Goal: Task Accomplishment & Management: Complete application form

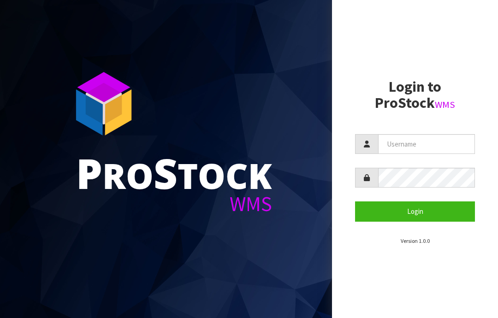
click at [402, 142] on input "text" at bounding box center [426, 144] width 97 height 20
type input "JGBIMPORTS"
click at [408, 212] on button "Login" at bounding box center [415, 211] width 120 height 20
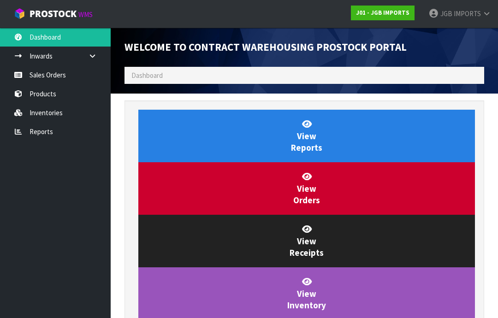
scroll to position [543, 373]
click at [45, 76] on link "Sales Orders" at bounding box center [55, 74] width 111 height 19
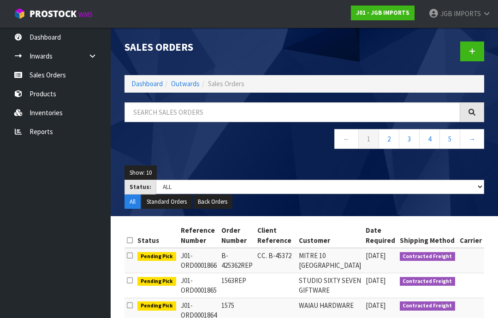
click at [468, 51] on link at bounding box center [472, 51] width 24 height 20
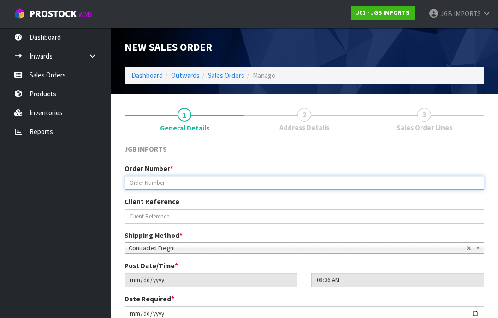
click at [141, 183] on input "text" at bounding box center [303, 183] width 359 height 14
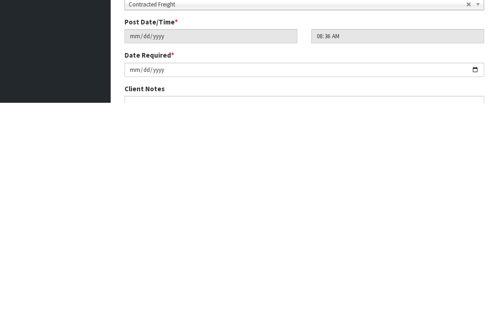
scroll to position [29, 0]
type input "1576"
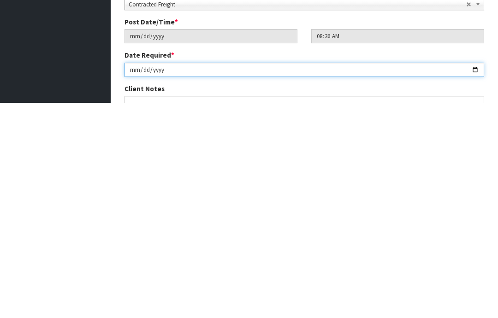
click at [287, 278] on input "[DATE]" at bounding box center [303, 285] width 359 height 14
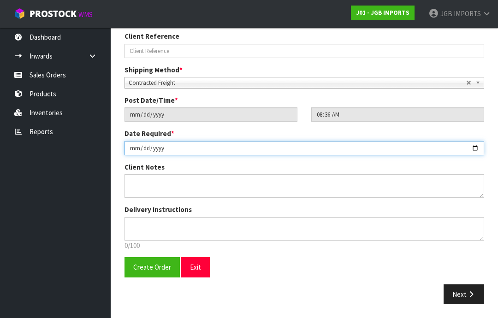
type input "[DATE]"
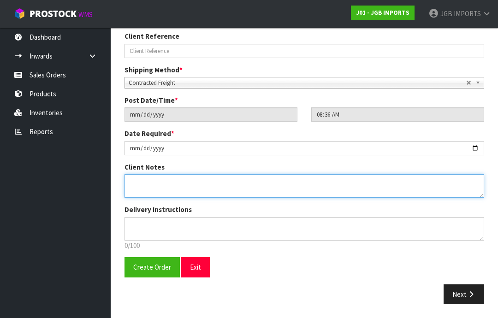
click at [134, 180] on textarea at bounding box center [303, 186] width 359 height 24
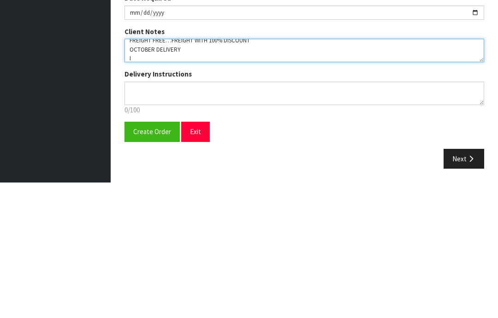
scroll to position [6, 0]
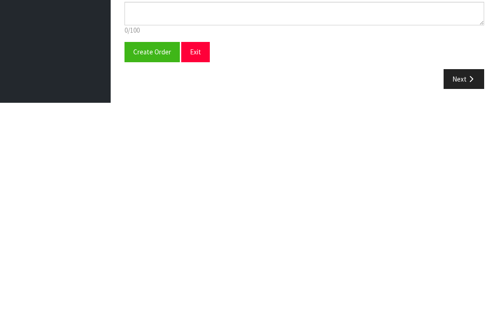
type textarea "FREIGHT FREE…FREIGHT WITH 100% DISCOUNT OCTOBER DELIVERY I’LL RE-INPUT THEIR AD…"
click at [153, 263] on span "Create Order" at bounding box center [152, 267] width 38 height 9
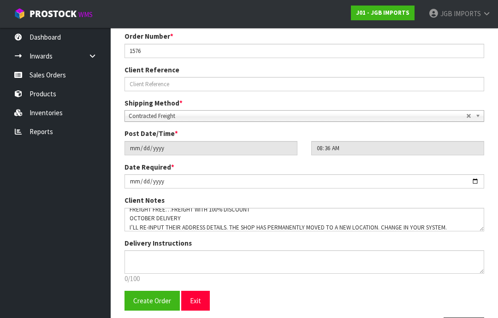
scroll to position [0, 0]
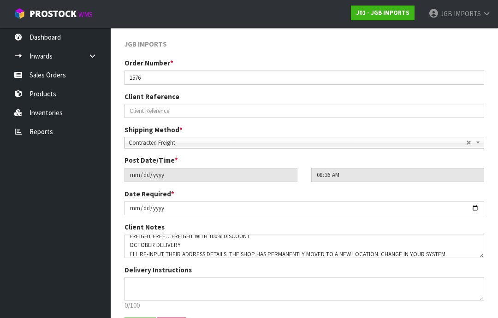
scroll to position [162, 0]
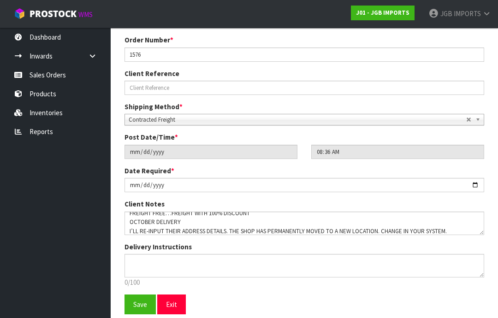
click at [135, 307] on span "Save" at bounding box center [140, 304] width 14 height 9
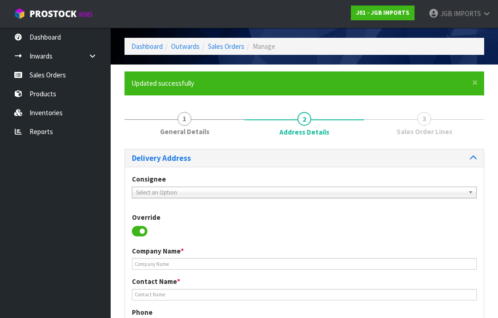
scroll to position [30, 0]
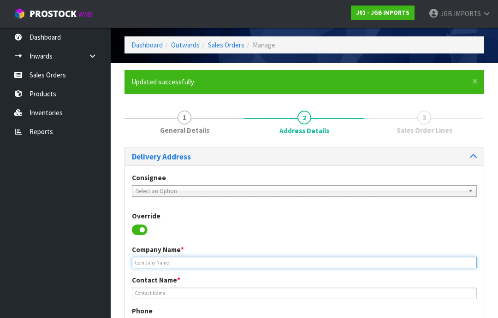
click at [145, 262] on input "text" at bounding box center [304, 263] width 345 height 12
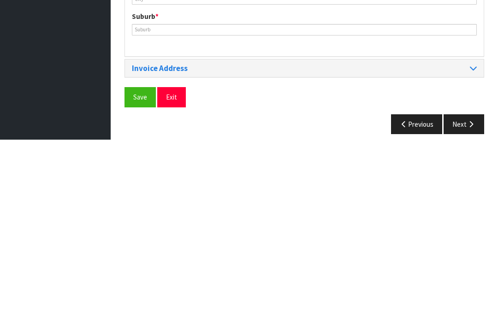
scroll to position [424, 0]
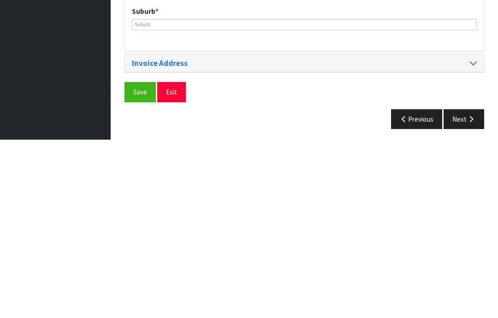
click at [405, 294] on icon "button" at bounding box center [404, 297] width 9 height 7
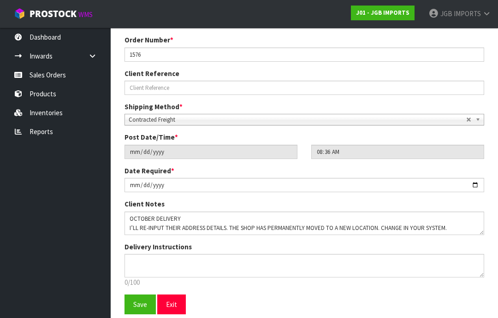
scroll to position [8, 0]
click at [448, 227] on textarea at bounding box center [303, 224] width 359 height 24
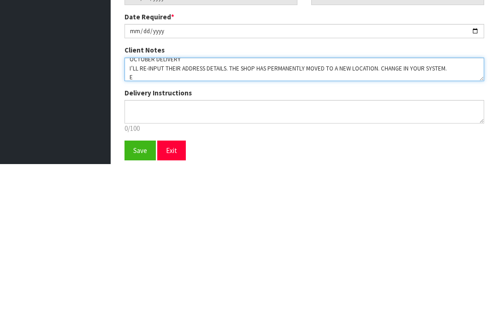
scroll to position [14, 0]
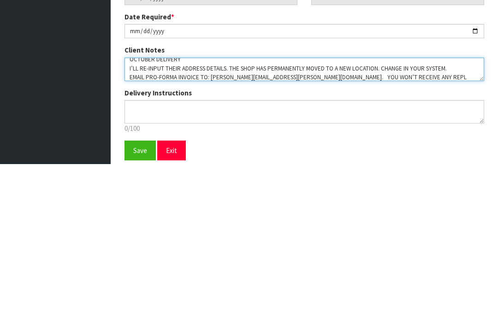
type textarea "FREIGHT FREE…FREIGHT WITH 100% DISCOUNT OCTOBER DELIVERY I’LL RE-INPUT THEIR AD…"
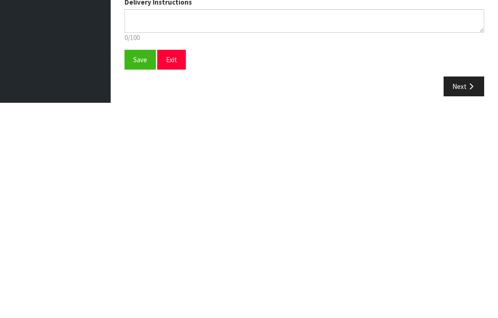
scroll to position [199, 0]
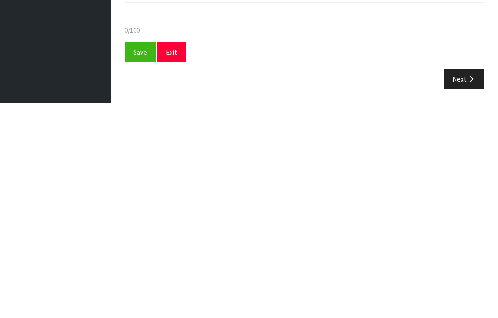
click at [135, 263] on span "Save" at bounding box center [140, 267] width 14 height 9
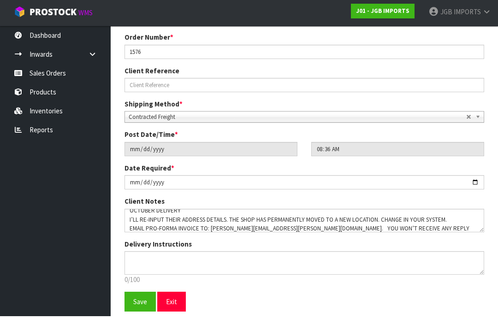
scroll to position [162, 0]
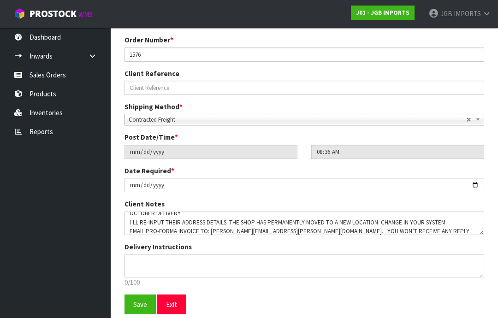
click at [134, 305] on span "Save" at bounding box center [140, 304] width 14 height 9
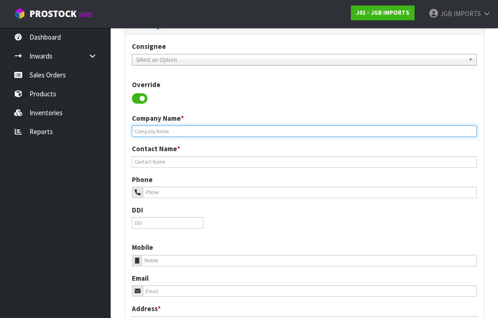
click at [156, 132] on input "text" at bounding box center [304, 131] width 345 height 12
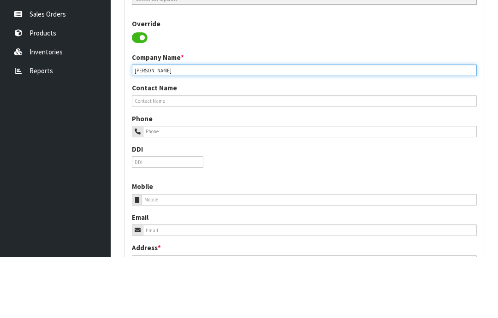
type input "KAIKOURA HAMMER HARDWARE"
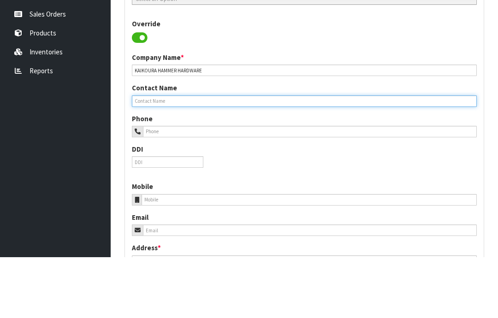
click at [146, 156] on input "text" at bounding box center [304, 162] width 345 height 12
type input "[PERSON_NAME]"
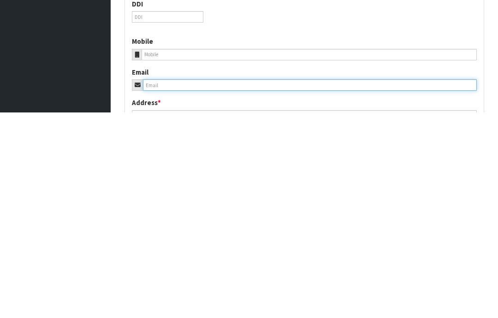
click at [165, 285] on input "email" at bounding box center [310, 291] width 334 height 12
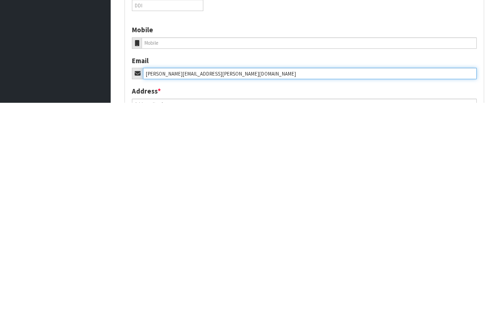
scroll to position [166, 0]
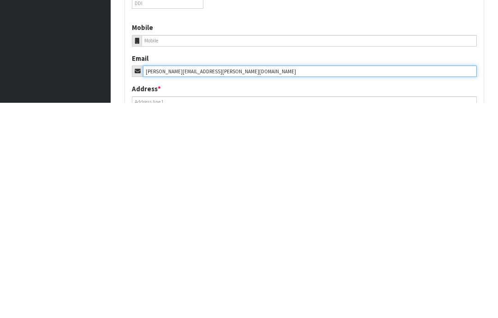
type input "[PERSON_NAME][EMAIL_ADDRESS][PERSON_NAME][DOMAIN_NAME]"
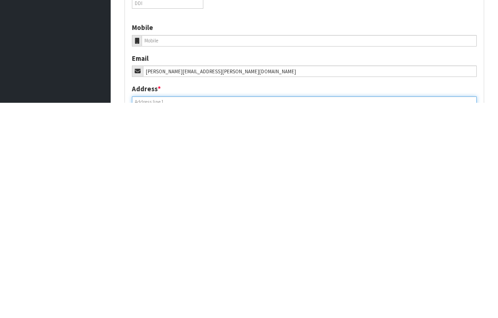
click at [153, 312] on input "text" at bounding box center [304, 318] width 345 height 12
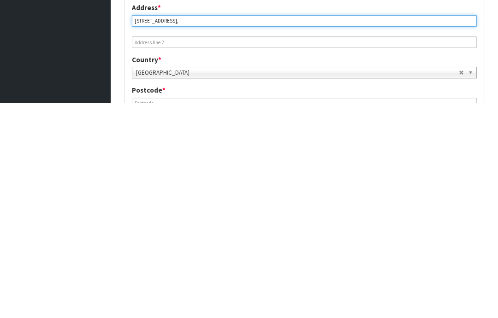
scroll to position [249, 0]
type input "[STREET_ADDRESS],"
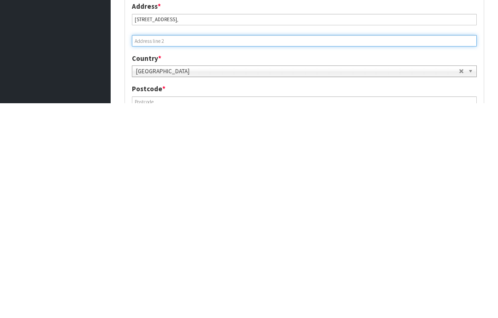
click at [154, 250] on input "text" at bounding box center [304, 256] width 345 height 12
type input "KAIKOURA"
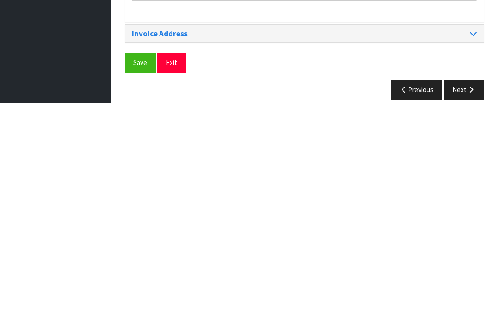
scroll to position [421, 0]
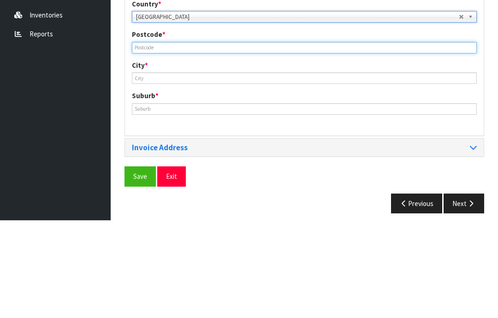
click at [154, 140] on input "text" at bounding box center [304, 146] width 345 height 12
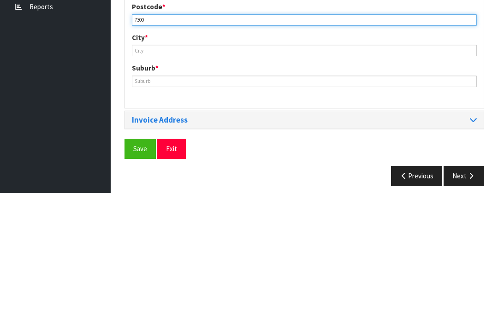
type input "7300"
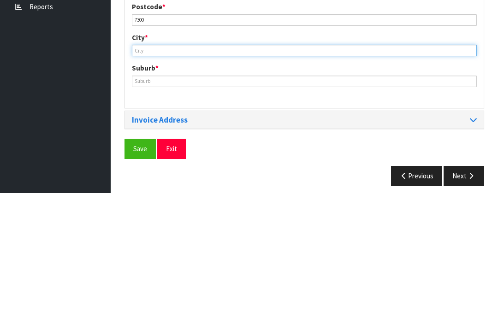
click at [154, 170] on input "text" at bounding box center [304, 176] width 345 height 12
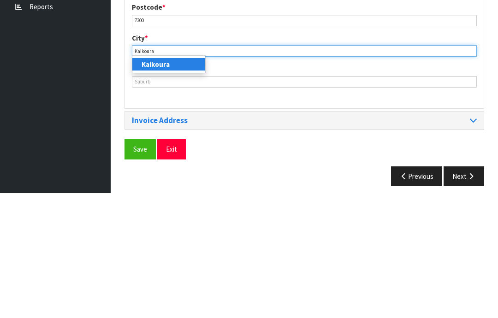
type input "Kaikoura"
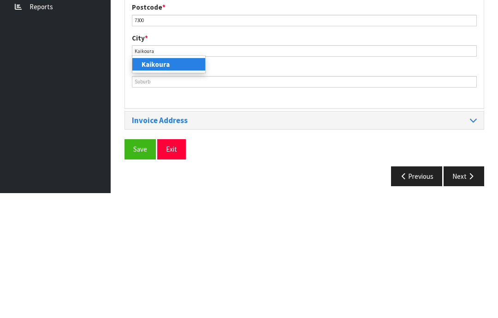
click at [176, 183] on link "Kaikoura" at bounding box center [168, 189] width 73 height 12
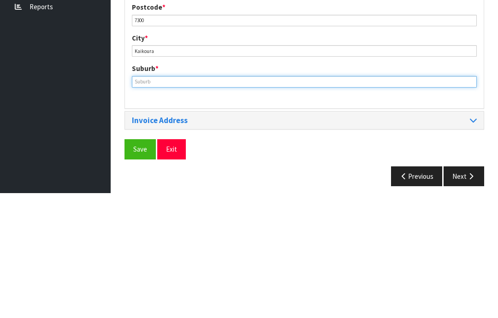
click at [157, 201] on input "text" at bounding box center [304, 207] width 345 height 12
type input "KAIKOURA"
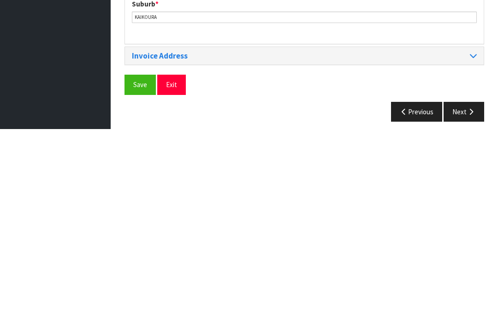
click at [133, 264] on button "Save" at bounding box center [139, 274] width 31 height 20
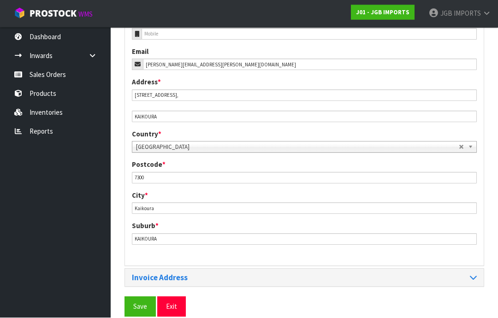
scroll to position [388, 0]
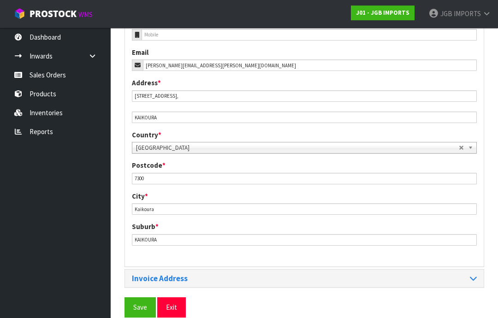
click at [137, 307] on span "Save" at bounding box center [140, 307] width 14 height 9
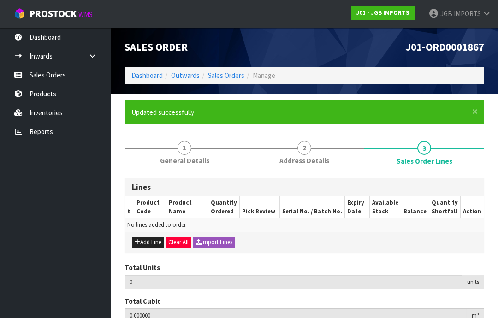
click at [153, 242] on button "Add Line" at bounding box center [148, 242] width 32 height 11
type input "0"
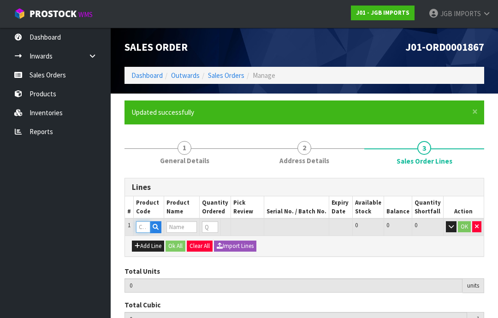
click at [144, 225] on input "text" at bounding box center [143, 227] width 14 height 12
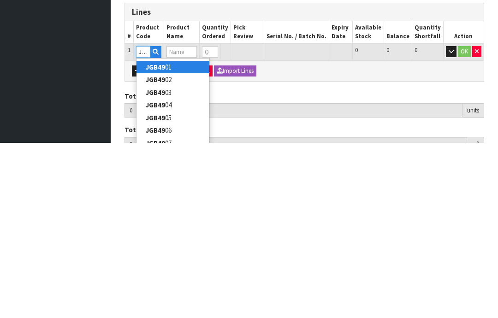
type input "JGB4906"
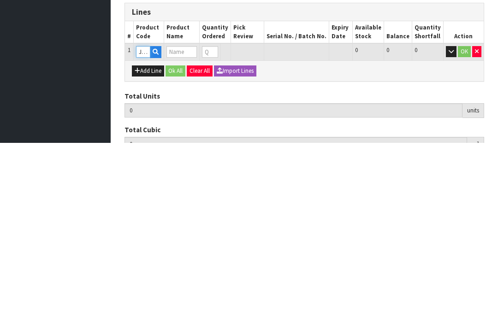
type input "0.000000"
type input "0.000"
type input "Duck w Water Can"
type input "0"
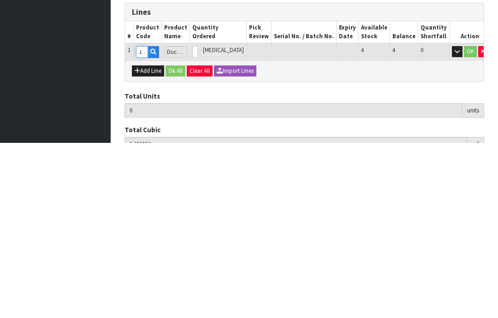
type input "JGB4906"
click at [198, 221] on input "0" at bounding box center [195, 227] width 6 height 12
type input "0"
type input "2"
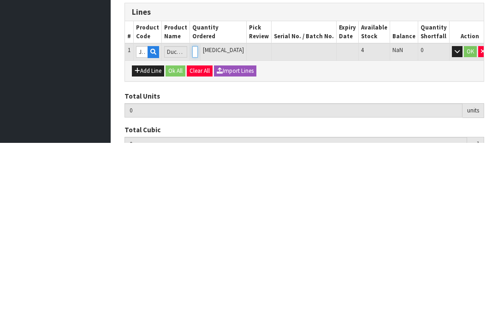
type input "0.0135"
type input "1.4"
type input "2"
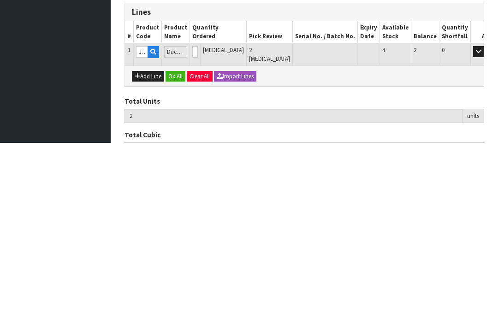
click at [485, 221] on button "OK" at bounding box center [491, 226] width 13 height 11
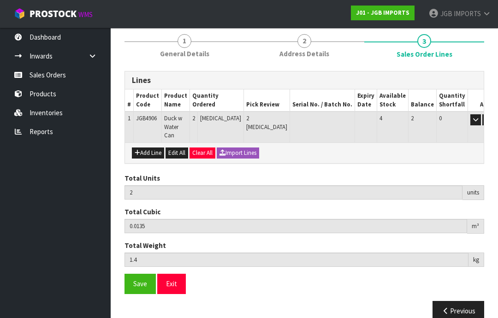
click at [145, 147] on button "Add Line" at bounding box center [148, 152] width 32 height 11
type input "0"
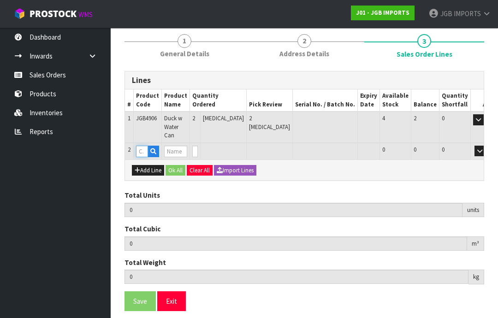
click at [141, 146] on input "text" at bounding box center [142, 152] width 12 height 12
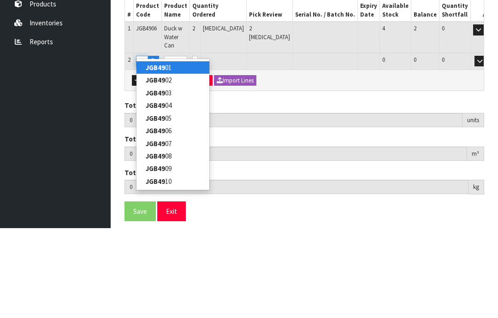
type input "JGB4903"
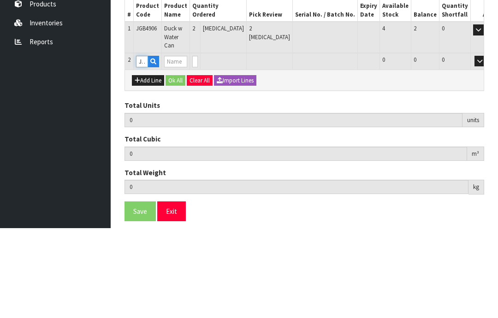
type input "2"
type input "0.0135"
type input "1.4"
type input "Welcome Pigs"
type input "0"
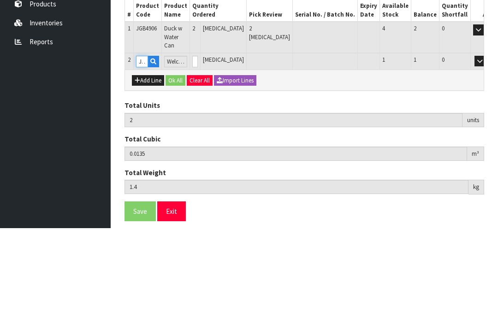
type input "JGB4903"
click at [198, 146] on input "0" at bounding box center [195, 152] width 6 height 12
type input "0"
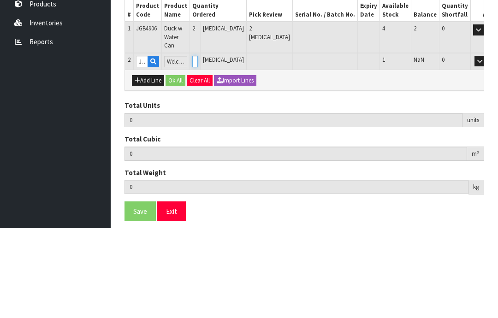
type input "3"
type input "0.0219"
type input "2.05"
type input "1"
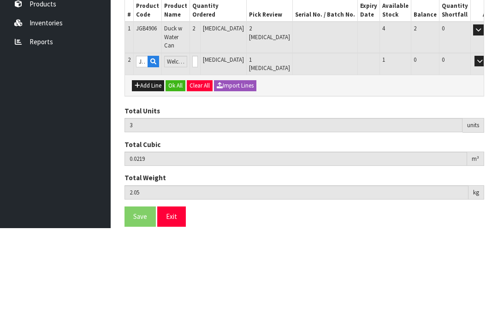
click at [486, 146] on button "OK" at bounding box center [492, 151] width 13 height 11
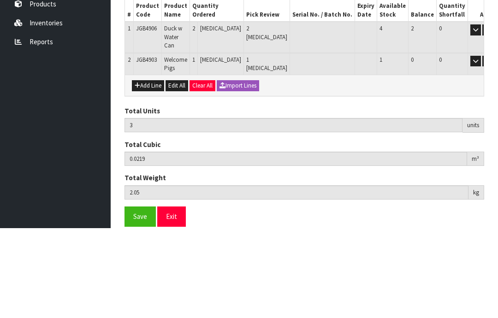
scroll to position [129, 0]
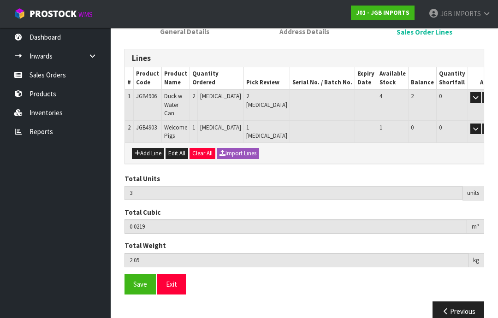
click at [145, 148] on button "Add Line" at bounding box center [148, 153] width 32 height 11
type input "0"
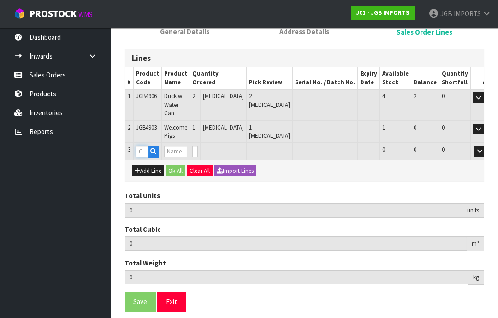
click at [142, 146] on input "text" at bounding box center [142, 152] width 12 height 12
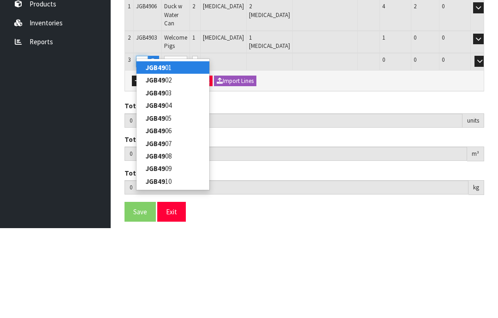
type input "JGB4911"
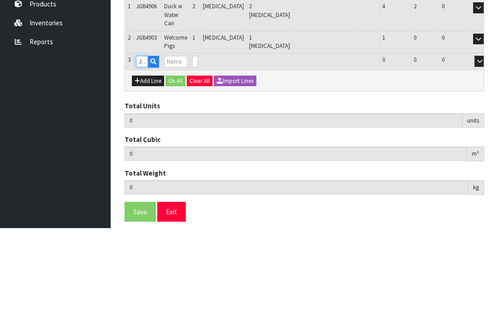
type input "3"
type input "0.0219"
type input "2.05"
type input "Girl Rabbit w Basket"
type input "0"
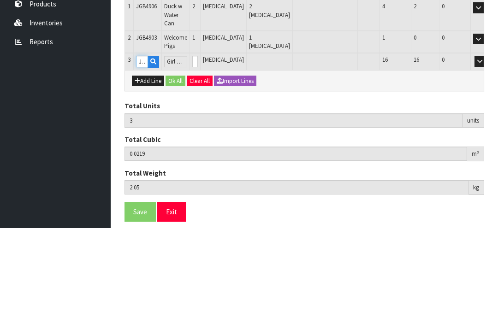
type input "JGB4911"
click at [198, 146] on input "0" at bounding box center [195, 152] width 6 height 12
type input "0"
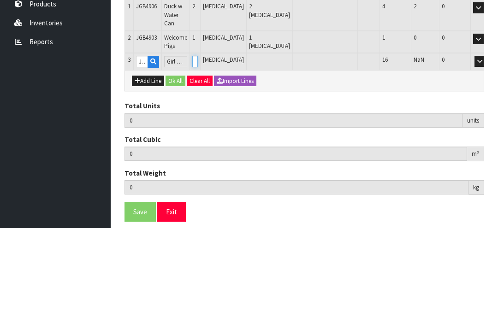
type input "5"
type input "0.04206"
type input "4.05"
type input "2"
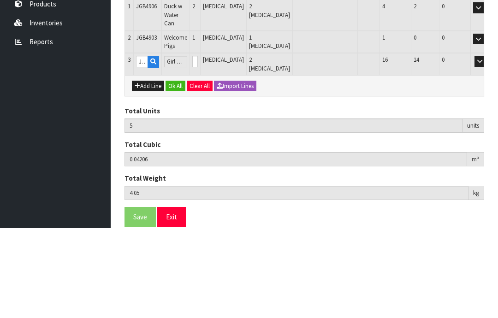
click at [486, 146] on button "OK" at bounding box center [492, 151] width 13 height 11
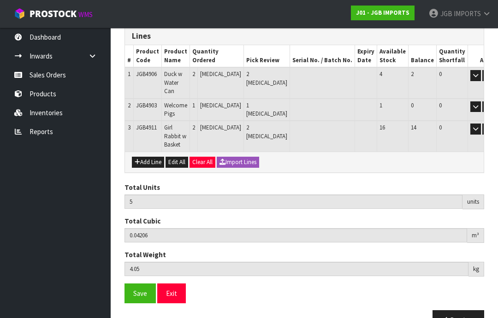
click at [148, 157] on button "Add Line" at bounding box center [148, 162] width 32 height 11
type input "0"
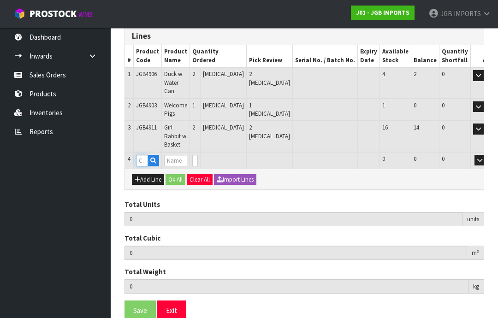
click at [142, 155] on input "text" at bounding box center [142, 161] width 12 height 12
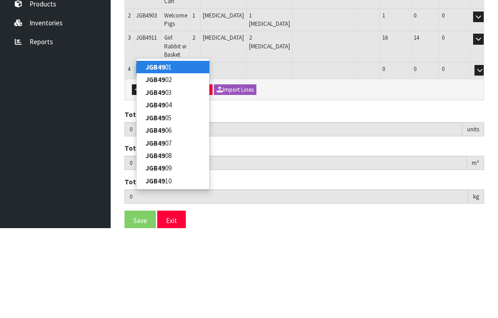
type input "JGB4912"
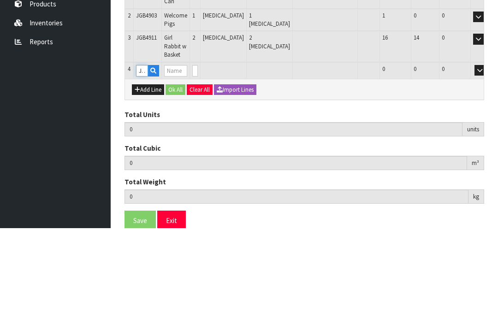
type input "5"
type input "0.04206"
type input "4.05"
type input "Boy Rabbit w Basket"
type input "0"
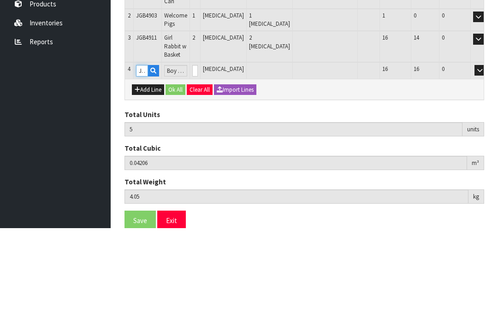
type input "JGB4912"
click at [198, 155] on input "0" at bounding box center [195, 161] width 6 height 12
type input "0"
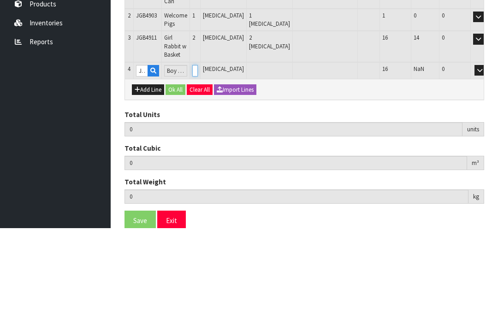
type input "7"
type input "0.06312"
type input "6.05"
type input "2"
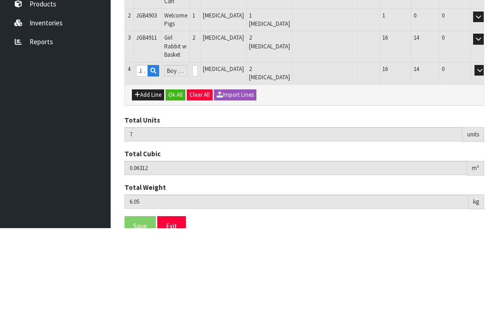
click at [486, 155] on button "OK" at bounding box center [492, 160] width 13 height 11
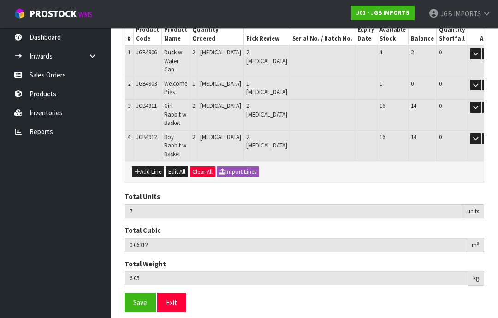
click at [148, 166] on button "Add Line" at bounding box center [148, 171] width 32 height 11
type input "0"
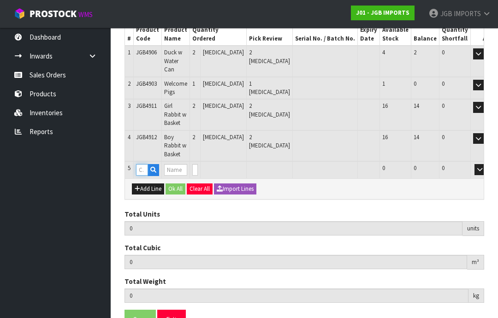
click at [142, 164] on input "text" at bounding box center [142, 170] width 12 height 12
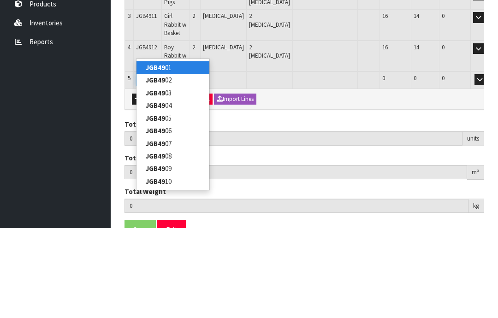
type input "JGB4913"
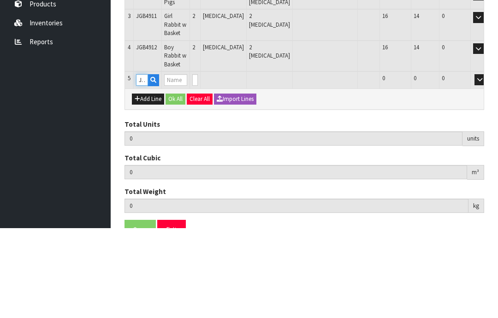
type input "7"
type input "0.06312"
type input "6.05"
type input "Rabbit Red Dress"
type input "0"
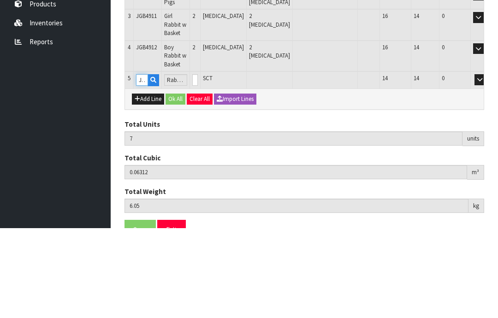
type input "JGB4913"
click at [198, 164] on input "0" at bounding box center [195, 170] width 6 height 12
type input "0"
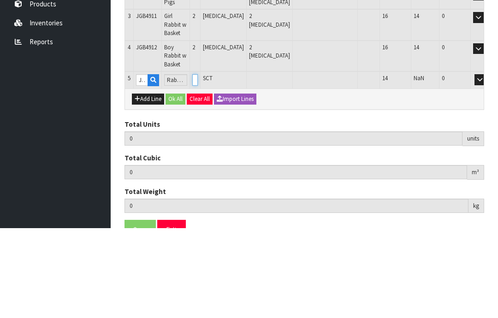
type input "9"
type input "0.113812"
type input "8.65"
type input "2"
click at [486, 164] on button "OK" at bounding box center [492, 169] width 13 height 11
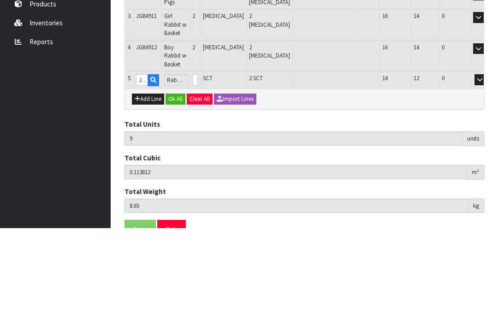
scroll to position [195, 0]
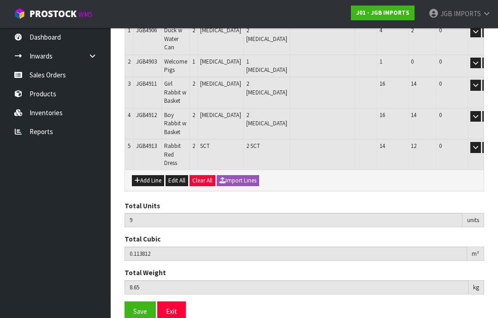
click at [149, 175] on button "Add Line" at bounding box center [148, 180] width 32 height 11
type input "0"
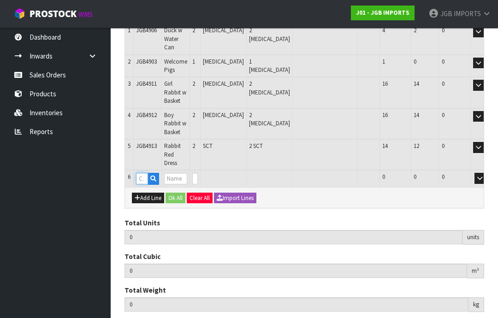
click at [141, 173] on input "text" at bounding box center [142, 179] width 12 height 12
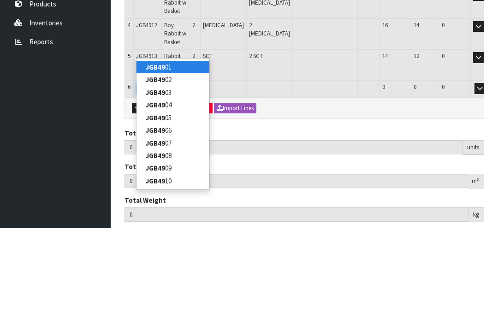
type input "JGB4914"
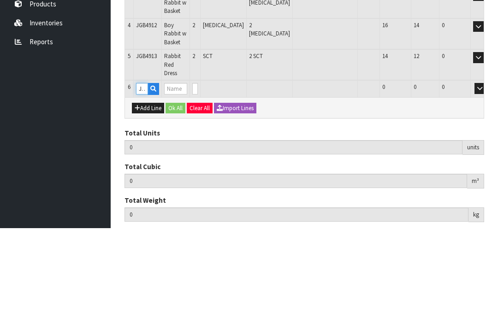
type input "9"
type input "0.113812"
type input "8.65"
type input "Rabbit Blue Overalls"
type input "0"
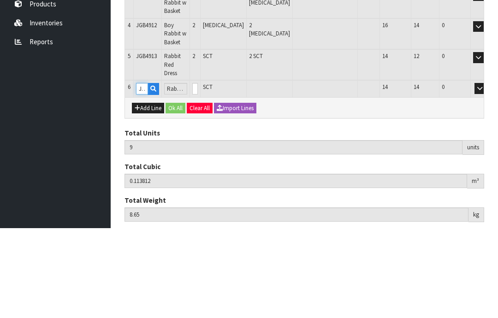
type input "JGB4914"
click at [198, 173] on input "0" at bounding box center [195, 179] width 6 height 12
type input "0"
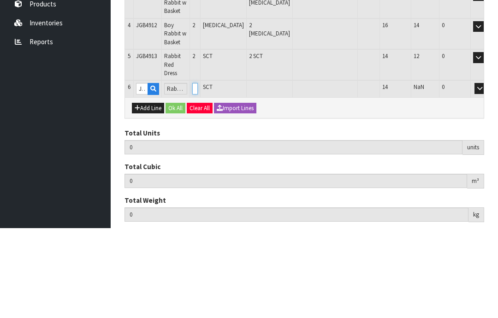
type input "2"
type input "11"
type input "0.165838"
type input "11.45"
click at [486, 173] on button "OK" at bounding box center [492, 178] width 13 height 11
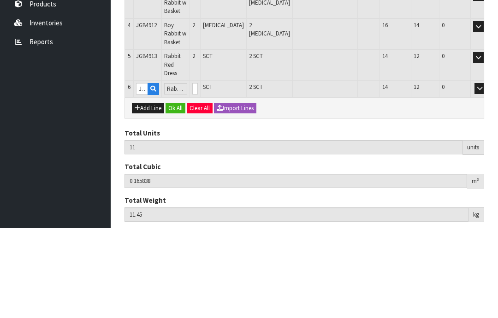
scroll to position [217, 0]
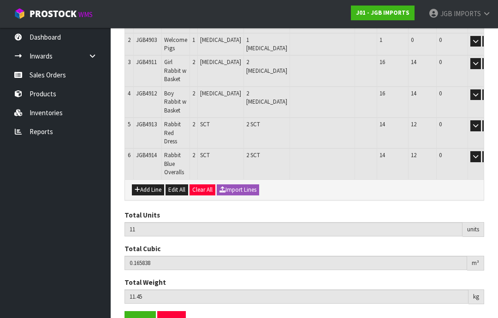
click at [146, 184] on button "Add Line" at bounding box center [148, 189] width 32 height 11
type input "0"
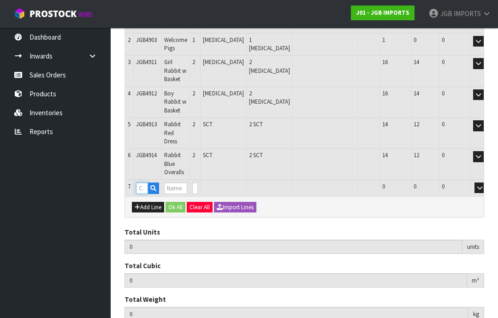
click at [143, 183] on input "text" at bounding box center [142, 189] width 12 height 12
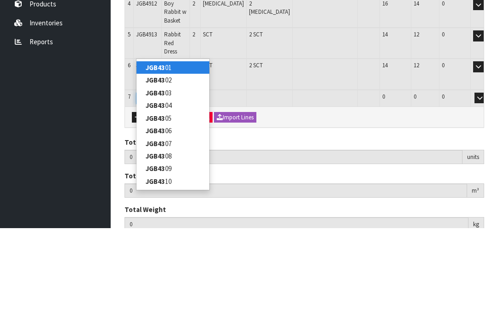
type input "JGB4340"
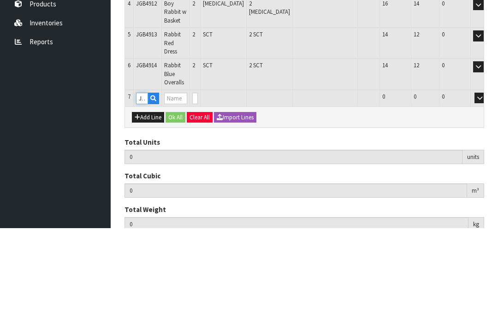
type input "11"
type input "0.165838"
type input "11.45"
type input "S CUP W WAVY SAUCER THREE PINK ROSES"
type input "0"
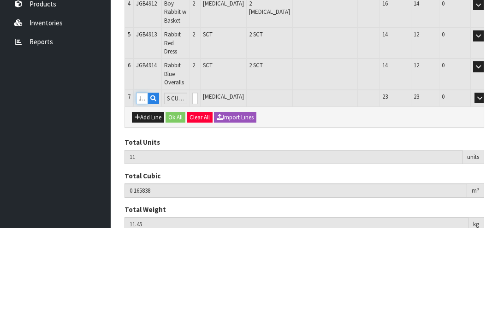
type input "JGB4340"
click at [198, 183] on input "0" at bounding box center [195, 189] width 6 height 12
type input "0"
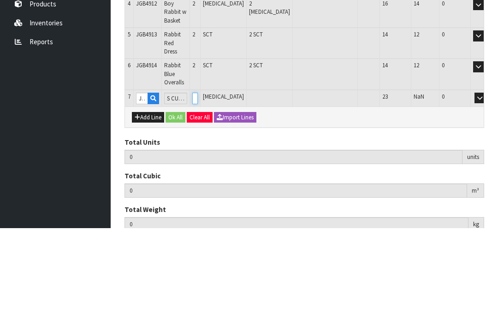
type input "13"
type input "0.203578"
type input "14.45"
type input "2"
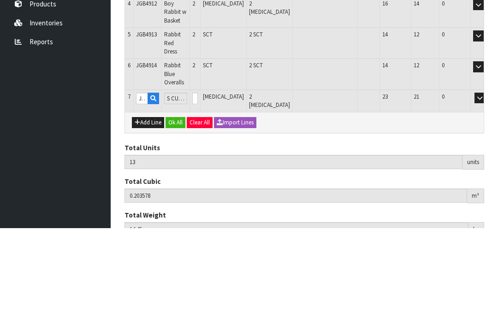
click at [486, 183] on button "OK" at bounding box center [492, 188] width 13 height 11
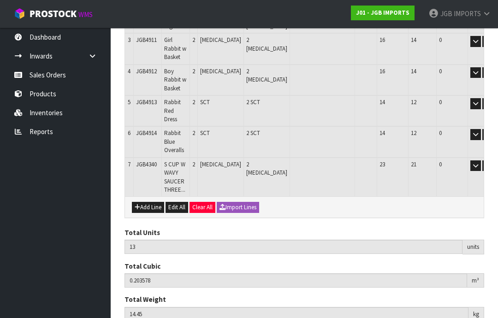
click at [146, 202] on button "Add Line" at bounding box center [148, 207] width 32 height 11
type input "0"
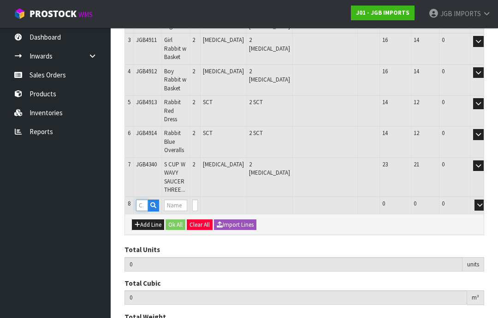
click at [143, 200] on input "text" at bounding box center [142, 206] width 12 height 12
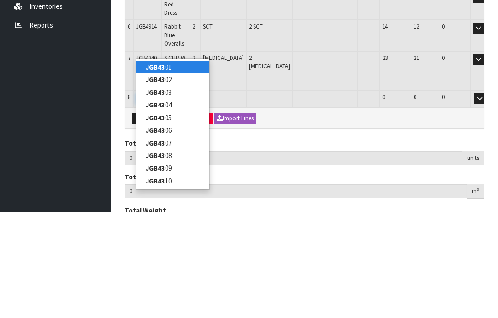
type input "JGB4341"
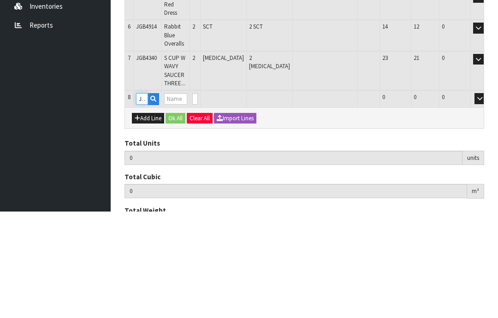
type input "13"
type input "0.203578"
type input "14.45"
type input "S CUP W WAVY SAUCER TWO ROSES [GEOGRAPHIC_DATA]"
type input "0"
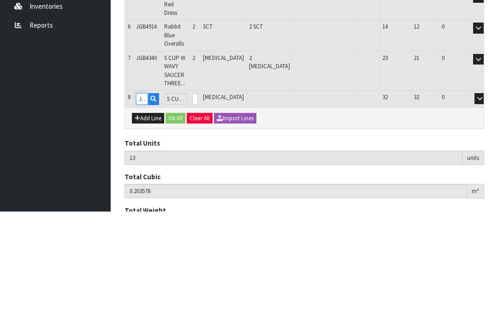
type input "JGB4341"
click at [198, 200] on input "0" at bounding box center [195, 206] width 6 height 12
type input "0"
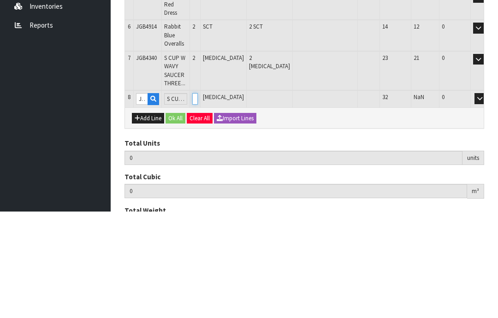
type input "15"
type input "0.211558"
type input "16.45"
type input "2"
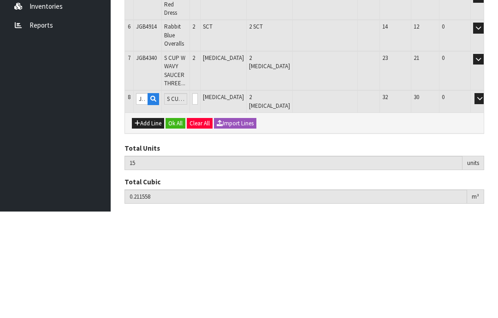
click at [486, 200] on button "OK" at bounding box center [492, 205] width 13 height 11
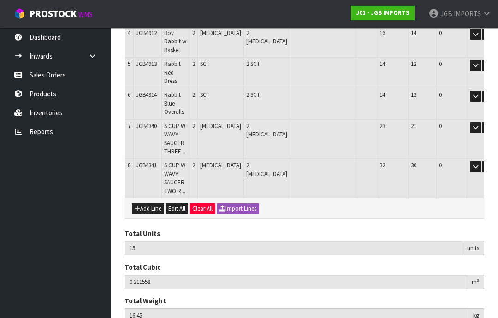
click at [148, 203] on button "Add Line" at bounding box center [148, 208] width 32 height 11
type input "0"
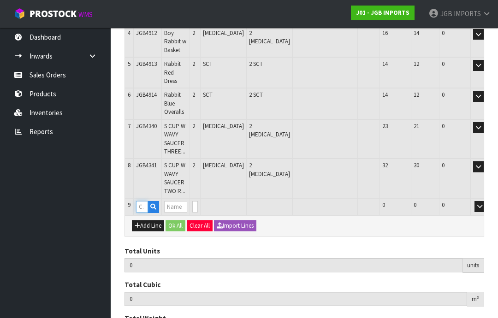
click at [144, 201] on input "text" at bounding box center [142, 207] width 12 height 12
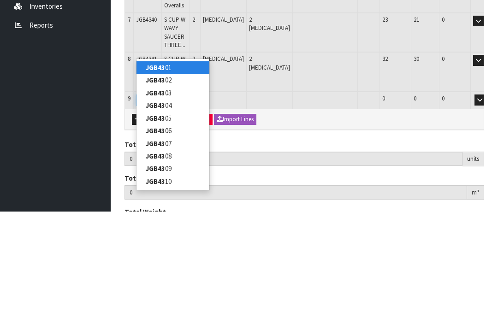
type input "JGB4342"
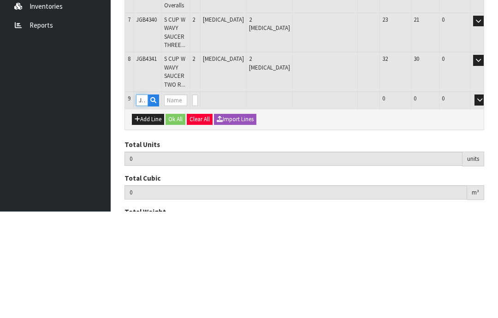
type input "15"
type input "0.211558"
type input "16.45"
type input "S CUP W WAVY SAUCER RED FLOWER W BLUE CROCUS"
type input "0"
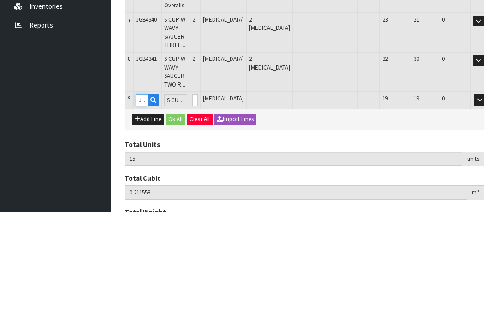
type input "JGB4342"
click at [198, 201] on input "0" at bounding box center [195, 207] width 6 height 12
type input "0"
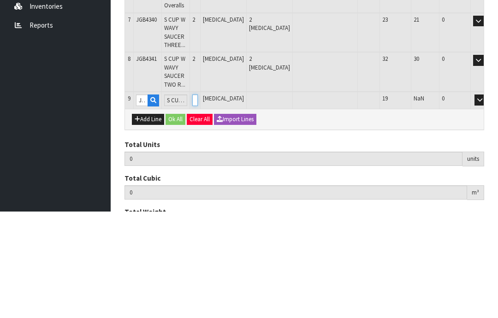
type input "17"
type input "0.219538"
type input "18.05"
type input "2"
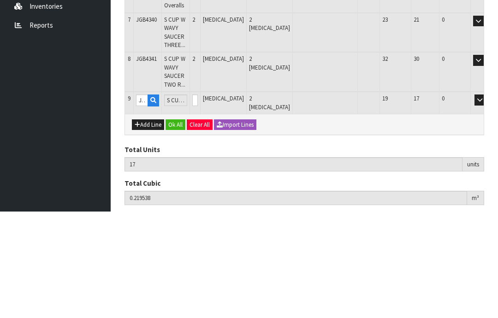
click at [486, 201] on button "OK" at bounding box center [492, 206] width 13 height 11
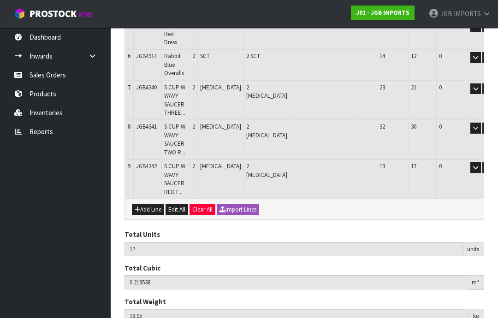
click at [149, 204] on button "Add Line" at bounding box center [148, 209] width 32 height 11
type input "0"
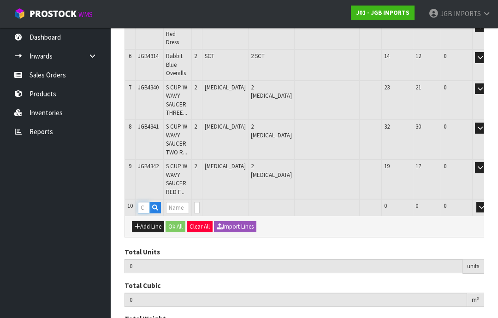
click at [146, 202] on input "text" at bounding box center [144, 208] width 12 height 12
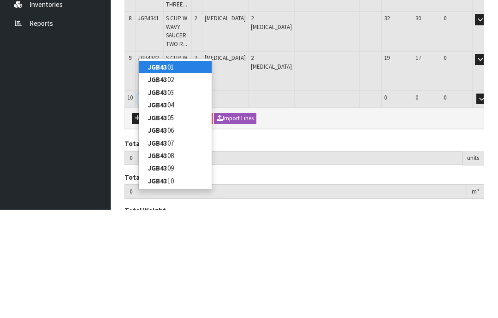
type input "JGB4343"
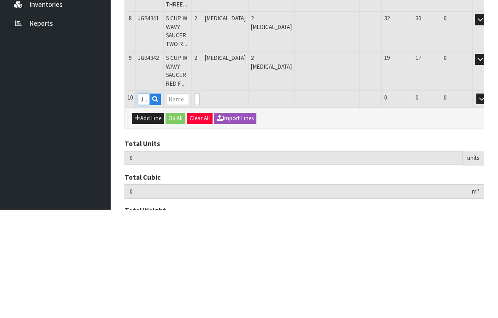
type input "17"
type input "0.219538"
type input "18.05"
type input "S CUP W WAVY SAUCER CROCUS W GARDEN TOOLS"
type input "0"
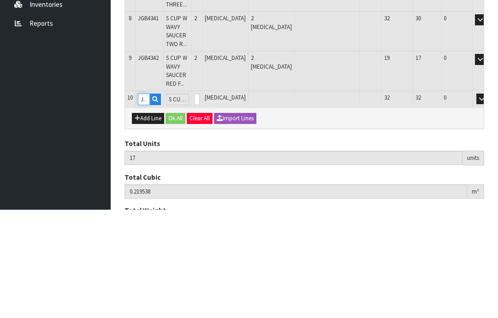
type input "JGB4343"
click at [200, 202] on input "0" at bounding box center [197, 208] width 6 height 12
type input "0"
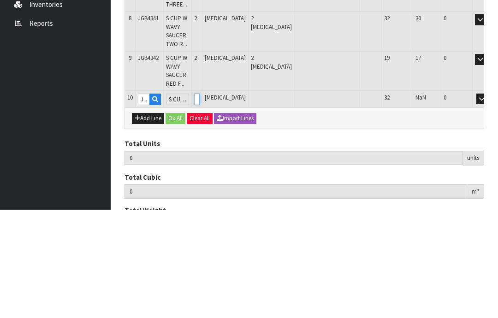
type input "19"
type input "0.227518"
type input "19.75"
type input "2"
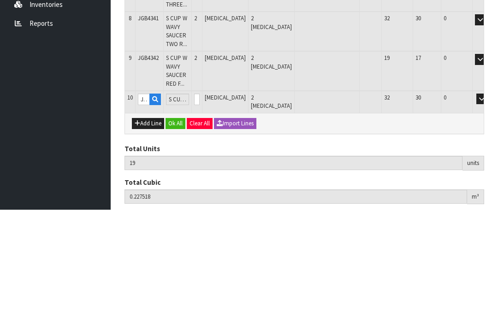
click at [488, 202] on button "OK" at bounding box center [494, 207] width 13 height 11
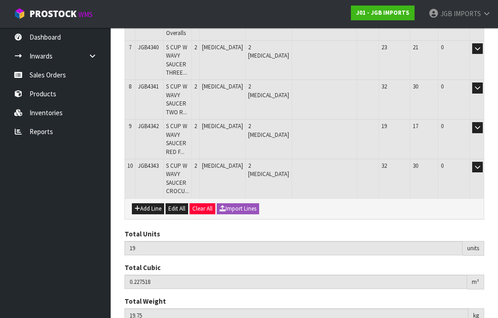
click at [147, 203] on button "Add Line" at bounding box center [148, 208] width 32 height 11
type input "0"
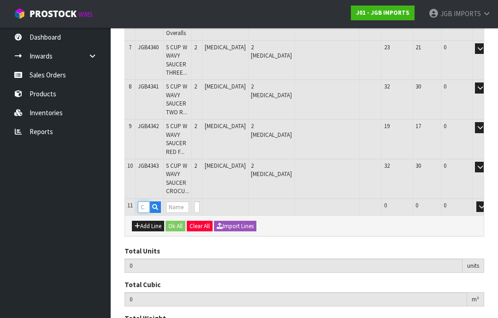
click at [144, 201] on input "text" at bounding box center [144, 207] width 12 height 12
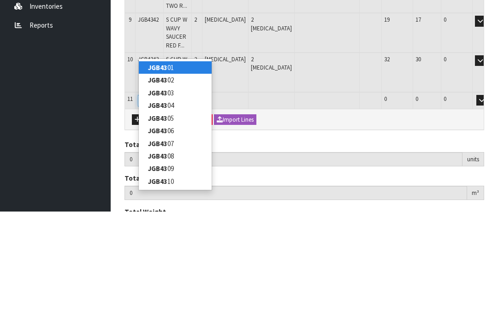
type input "JGB4344"
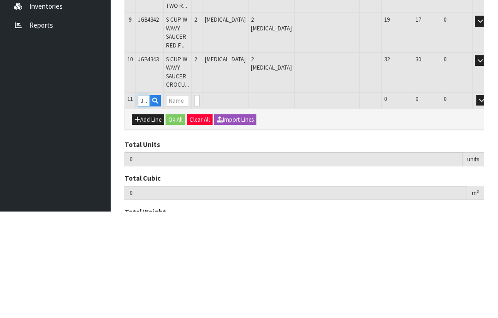
type input "19"
type input "0.227518"
type input "19.75"
type input "S CUP W WAVY SAUCER YELLOW FLOWERS"
type input "0"
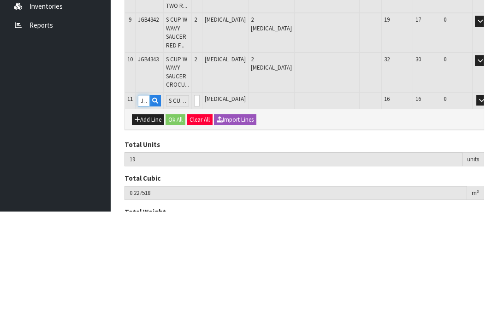
type input "JGB4344"
click at [200, 201] on input "0" at bounding box center [197, 207] width 6 height 12
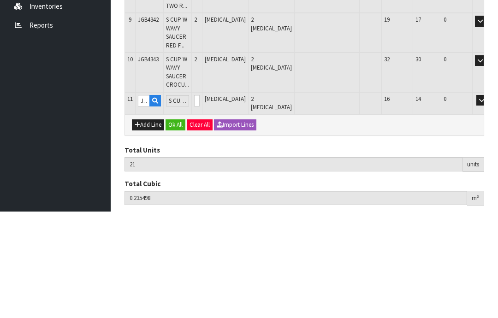
click at [488, 201] on button "OK" at bounding box center [494, 206] width 13 height 11
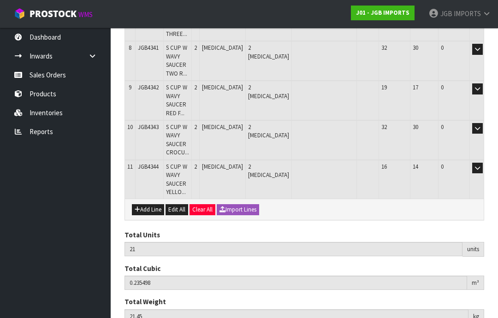
click at [149, 204] on button "Add Line" at bounding box center [148, 209] width 32 height 11
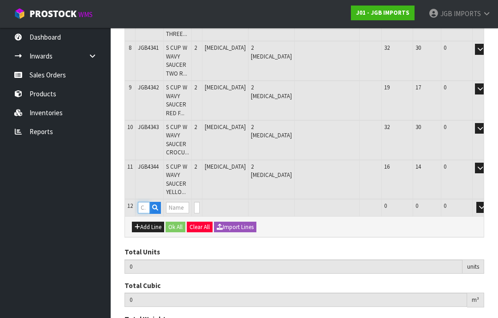
click at [147, 202] on input "text" at bounding box center [144, 208] width 12 height 12
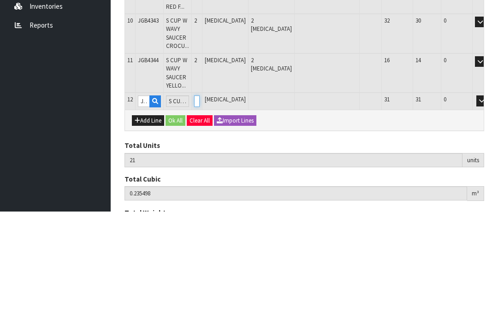
click at [200, 202] on input "0" at bounding box center [197, 208] width 6 height 12
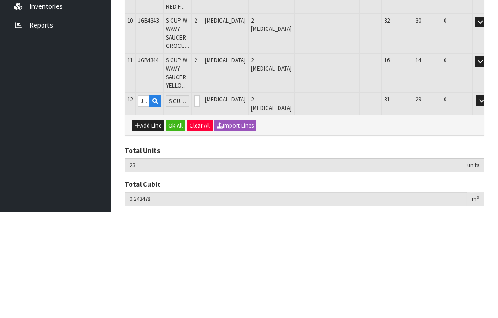
click at [488, 202] on button "OK" at bounding box center [494, 207] width 13 height 11
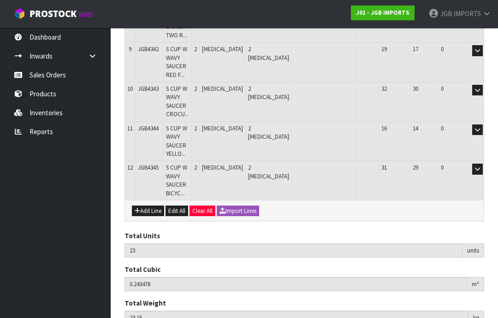
click at [145, 206] on button "Add Line" at bounding box center [148, 211] width 32 height 11
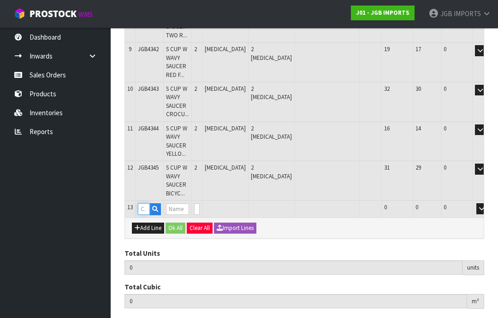
click at [143, 203] on input "text" at bounding box center [144, 209] width 12 height 12
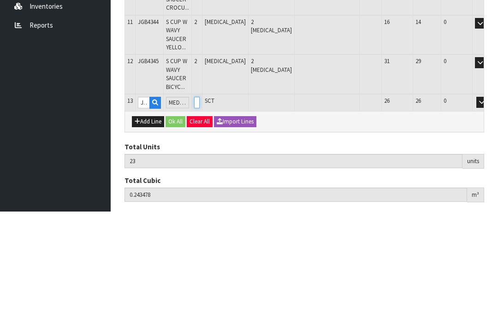
click at [200, 203] on input "0" at bounding box center [197, 209] width 6 height 12
click at [488, 203] on button "OK" at bounding box center [494, 208] width 13 height 11
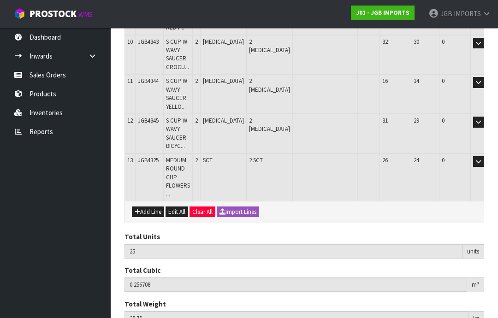
click at [147, 206] on button "Add Line" at bounding box center [148, 211] width 32 height 11
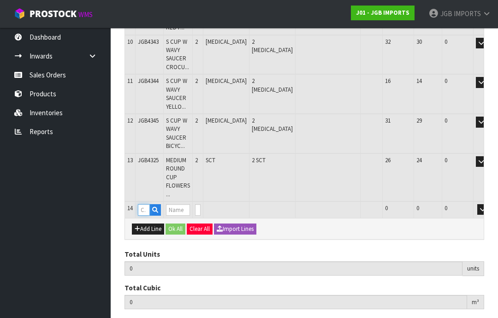
click at [148, 204] on input "text" at bounding box center [144, 210] width 12 height 12
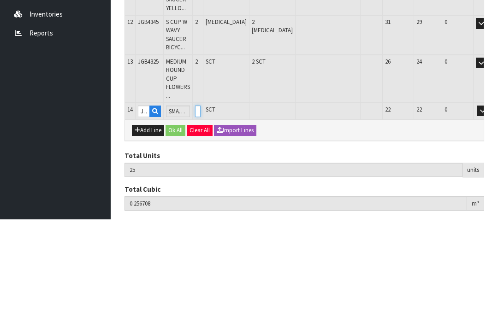
click at [200, 204] on input "0" at bounding box center [198, 210] width 6 height 12
click at [489, 204] on button "OK" at bounding box center [495, 209] width 13 height 11
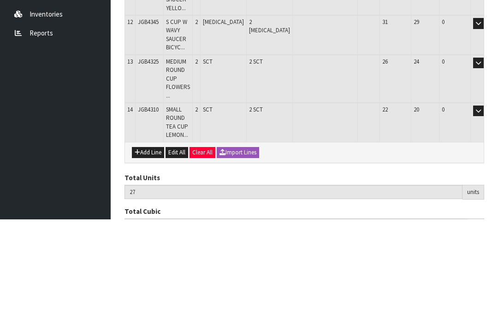
scroll to position [502, 0]
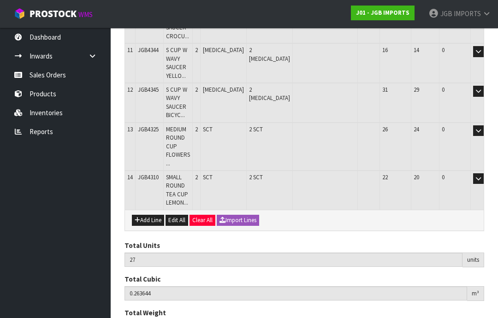
click at [148, 215] on button "Add Line" at bounding box center [148, 220] width 32 height 11
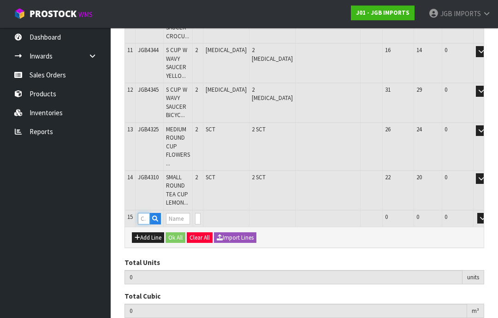
click at [143, 213] on input "text" at bounding box center [144, 219] width 12 height 12
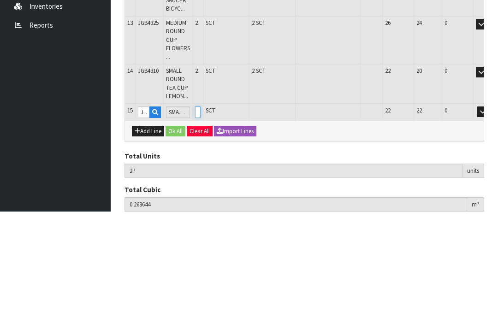
click at [200, 213] on input "0" at bounding box center [198, 219] width 6 height 12
click at [477, 213] on button "button" at bounding box center [482, 218] width 11 height 11
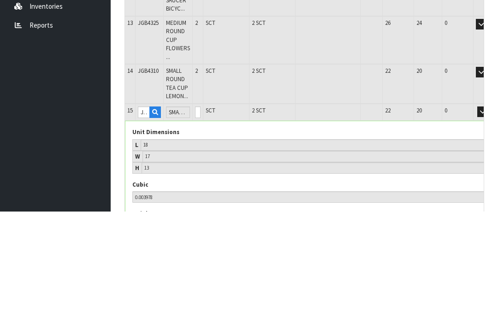
scroll to position [541, 0]
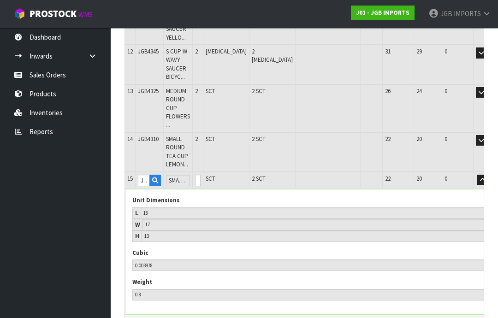
click at [489, 175] on button "OK" at bounding box center [495, 180] width 13 height 11
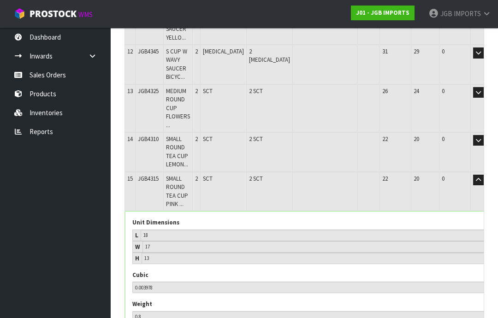
click at [471, 172] on td "Edit" at bounding box center [492, 191] width 43 height 39
click at [473, 175] on button "button" at bounding box center [478, 180] width 11 height 11
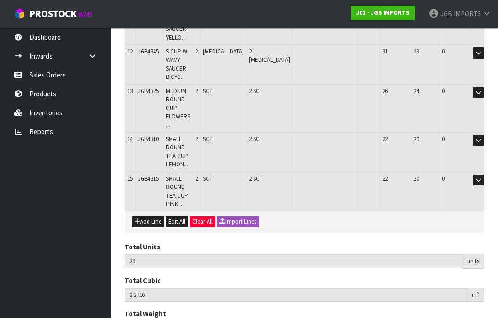
click at [148, 216] on button "Add Line" at bounding box center [148, 221] width 32 height 11
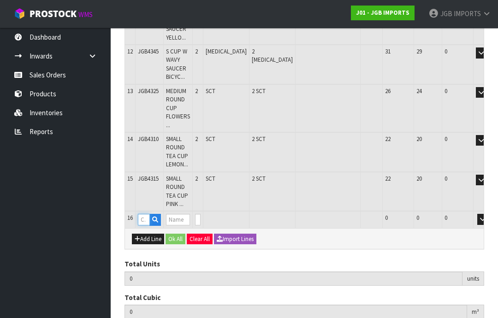
click at [144, 214] on input "text" at bounding box center [144, 220] width 12 height 12
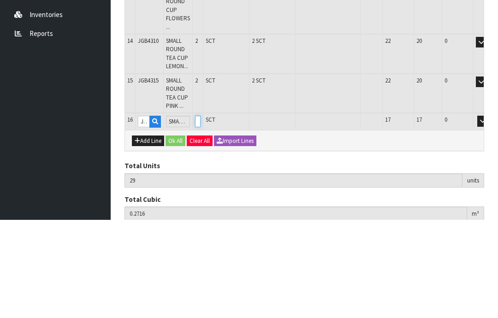
click at [200, 214] on input "0" at bounding box center [198, 220] width 6 height 12
click at [477, 214] on button "button" at bounding box center [482, 219] width 11 height 11
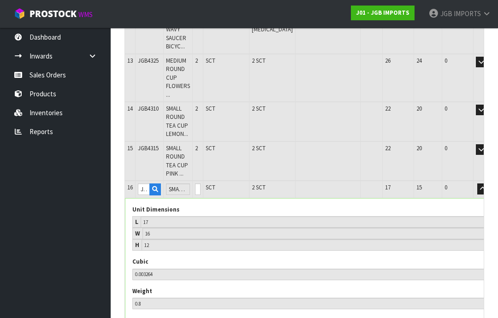
click at [489, 183] on button "OK" at bounding box center [495, 188] width 13 height 11
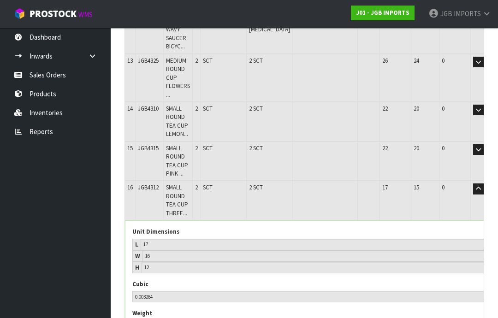
click at [476, 186] on icon "button" at bounding box center [478, 189] width 5 height 6
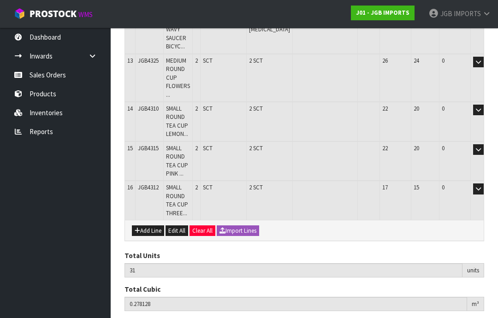
click at [145, 225] on button "Add Line" at bounding box center [148, 230] width 32 height 11
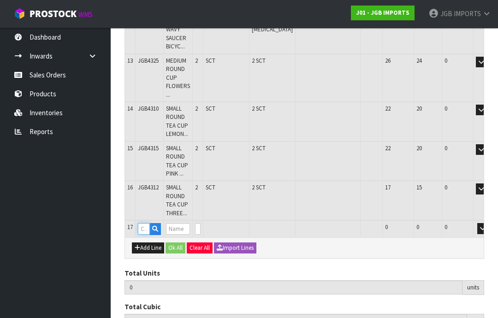
click at [141, 223] on input "text" at bounding box center [144, 229] width 12 height 12
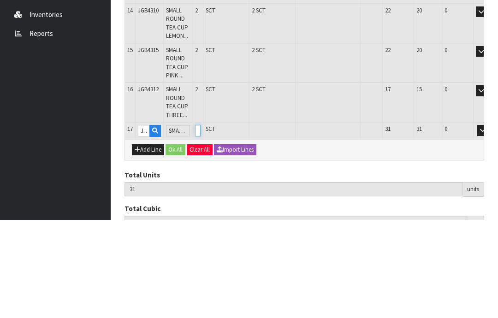
click at [200, 223] on input "0" at bounding box center [198, 229] width 6 height 12
click at [489, 223] on button "OK" at bounding box center [495, 228] width 13 height 11
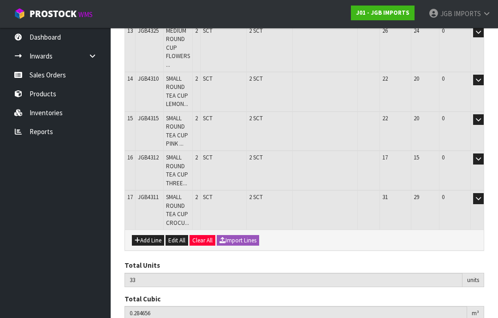
click at [146, 235] on button "Add Line" at bounding box center [148, 240] width 32 height 11
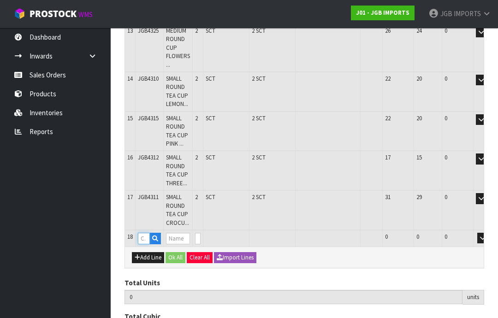
click at [144, 233] on input "text" at bounding box center [144, 239] width 12 height 12
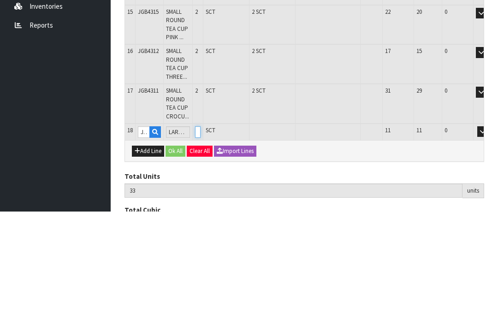
click at [200, 233] on input "0" at bounding box center [198, 239] width 6 height 12
click at [489, 233] on button "OK" at bounding box center [495, 238] width 13 height 11
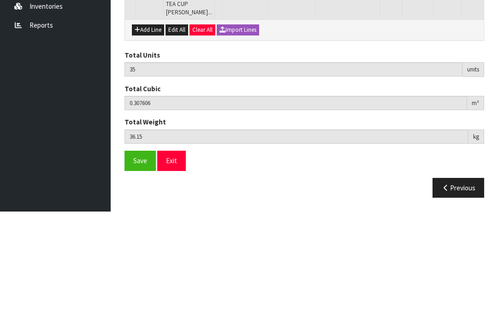
scroll to position [640, 0]
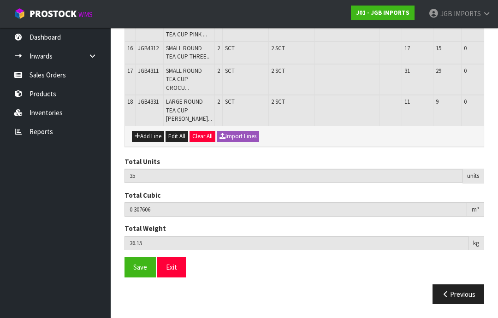
click at [149, 142] on button "Add Line" at bounding box center [148, 136] width 32 height 11
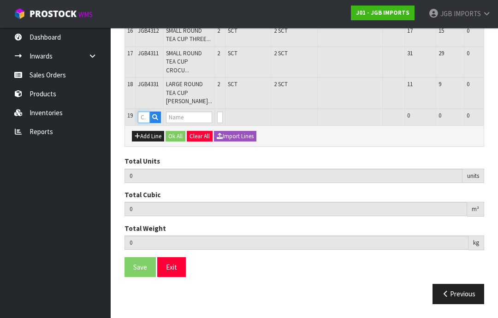
click at [143, 123] on input "text" at bounding box center [144, 118] width 12 height 12
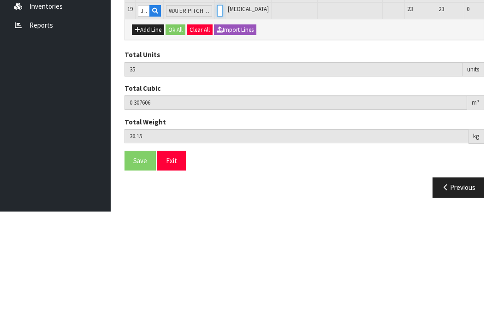
click at [217, 112] on input "0" at bounding box center [220, 118] width 6 height 12
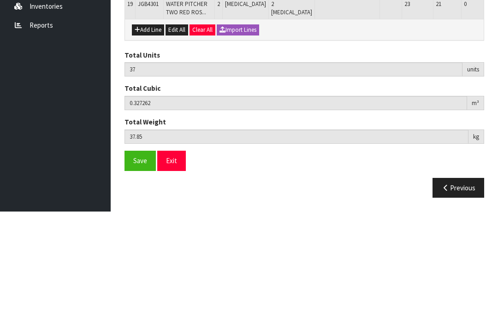
scroll to position [678, 0]
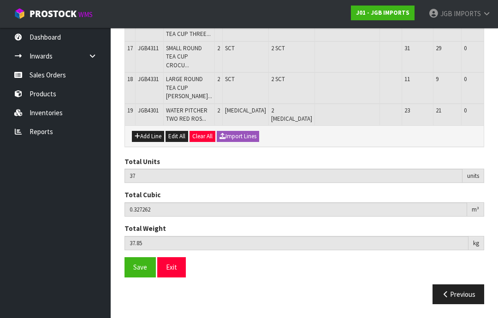
click at [147, 142] on button "Add Line" at bounding box center [148, 136] width 32 height 11
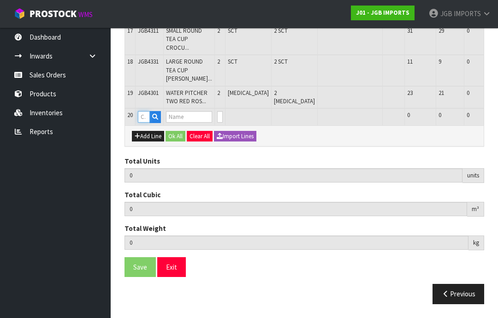
click at [145, 123] on input "text" at bounding box center [144, 117] width 12 height 12
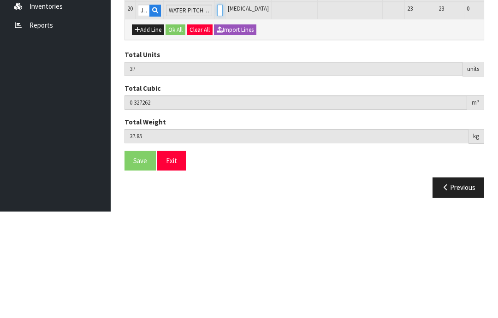
click at [217, 111] on input "0" at bounding box center [220, 117] width 6 height 12
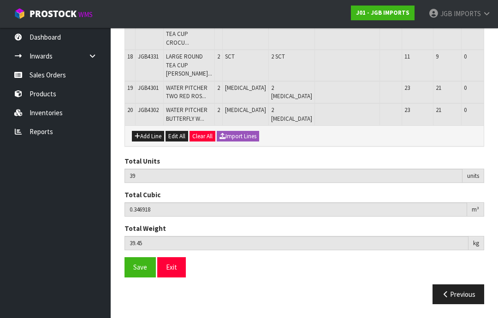
click at [146, 139] on button "Add Line" at bounding box center [148, 136] width 32 height 11
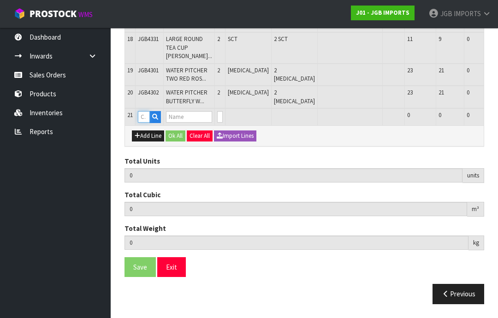
click at [147, 123] on input "text" at bounding box center [144, 117] width 12 height 12
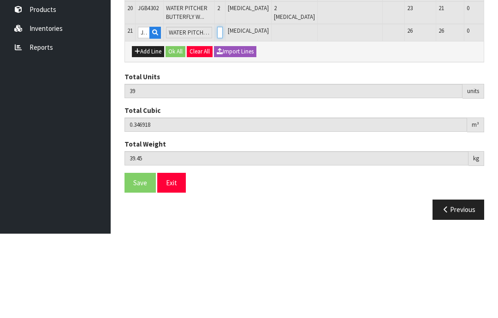
click at [217, 111] on input "0" at bounding box center [220, 117] width 6 height 12
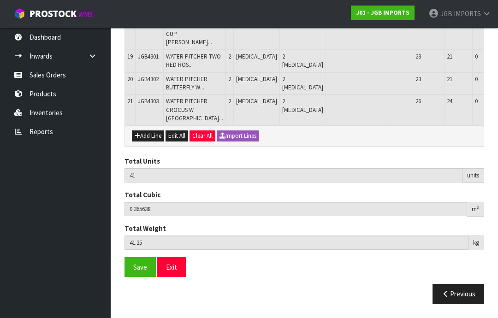
click at [145, 141] on button "Add Line" at bounding box center [148, 135] width 32 height 11
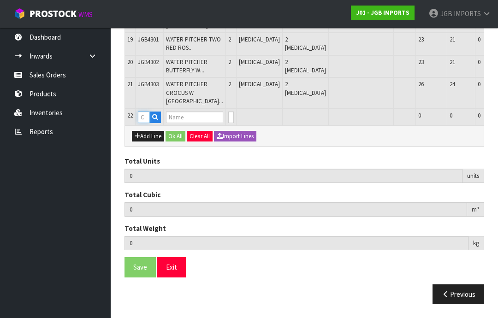
click at [144, 123] on input "text" at bounding box center [144, 118] width 12 height 12
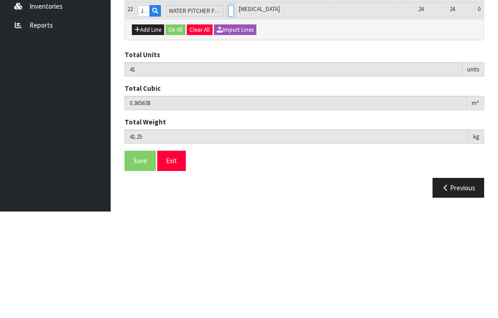
click at [228, 112] on input "0" at bounding box center [231, 118] width 6 height 12
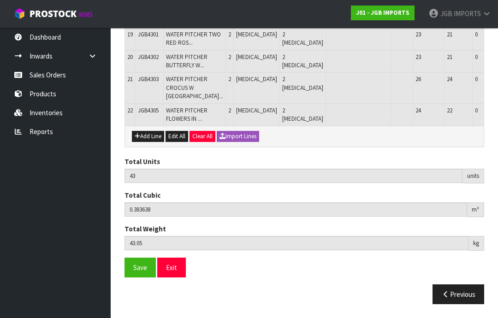
click at [146, 142] on button "Add Line" at bounding box center [148, 136] width 32 height 11
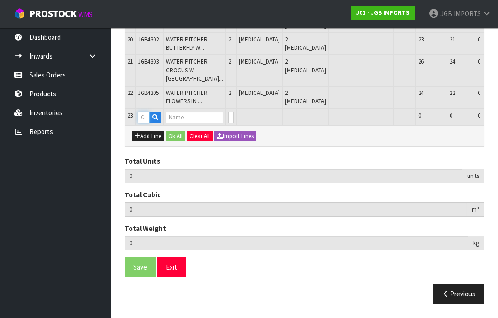
click at [147, 123] on input "text" at bounding box center [144, 118] width 12 height 12
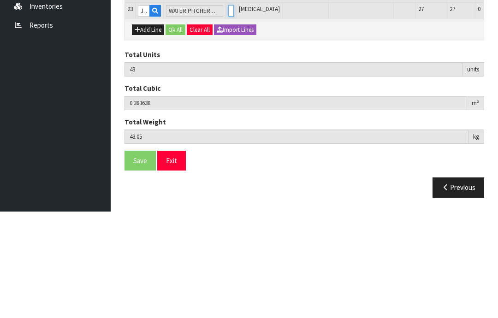
click at [228, 112] on input "0" at bounding box center [231, 118] width 6 height 12
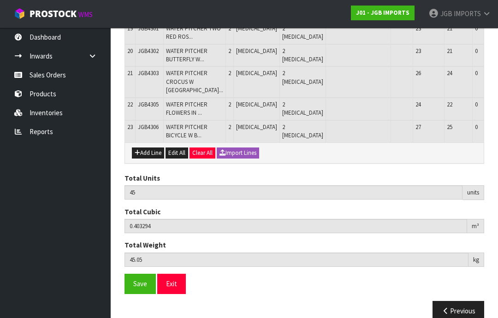
scroll to position [604, 0]
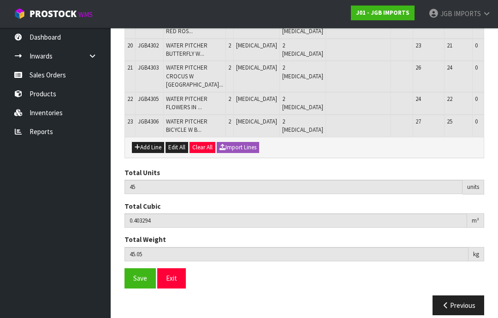
click at [147, 153] on button "Add Line" at bounding box center [148, 147] width 32 height 11
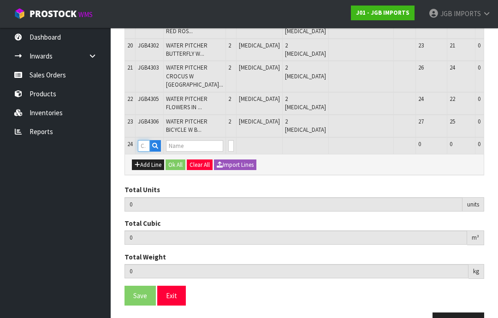
click at [144, 152] on input "text" at bounding box center [144, 146] width 12 height 12
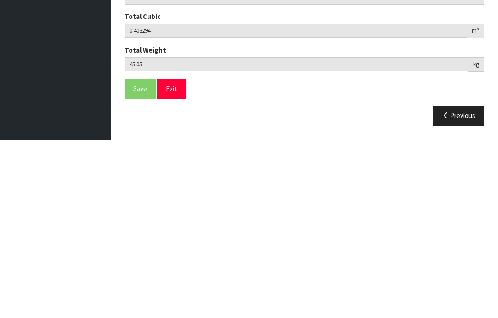
click at [228, 112] on input "0" at bounding box center [231, 118] width 6 height 12
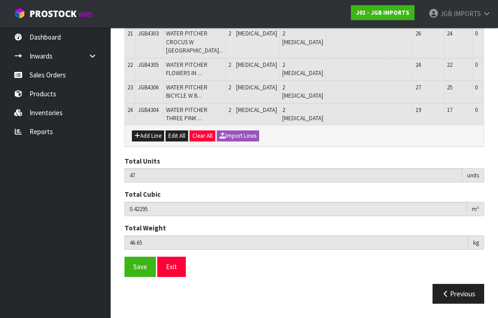
scroll to position [768, 0]
click at [132, 277] on button "Save" at bounding box center [139, 267] width 31 height 20
click at [150, 142] on button "Add Line" at bounding box center [148, 136] width 32 height 11
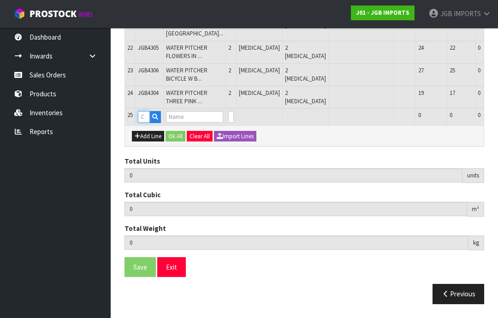
click at [144, 123] on input "text" at bounding box center [144, 117] width 12 height 12
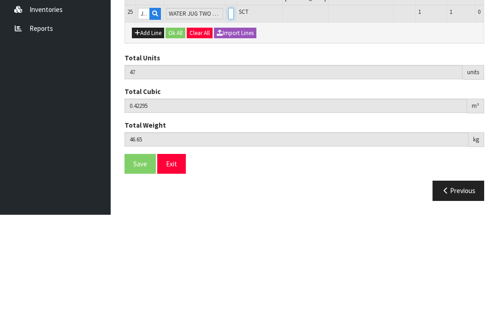
click at [228, 111] on input "0" at bounding box center [231, 117] width 6 height 12
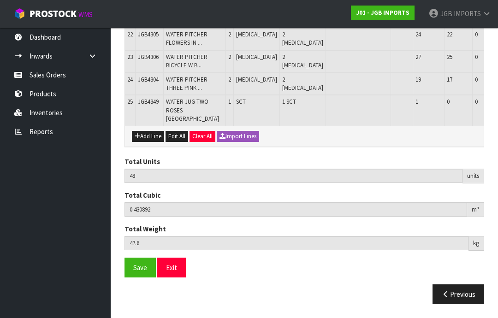
click at [147, 142] on button "Add Line" at bounding box center [148, 136] width 32 height 11
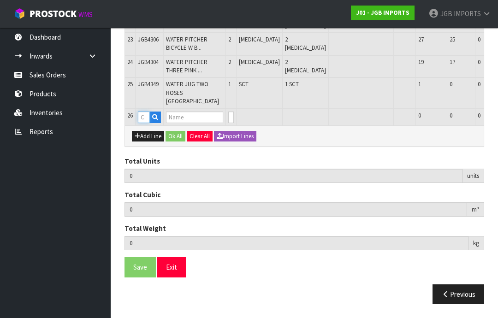
click at [144, 123] on input "text" at bounding box center [144, 118] width 12 height 12
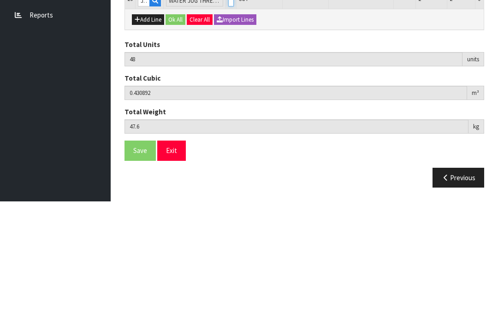
click at [228, 112] on input "0" at bounding box center [231, 118] width 6 height 12
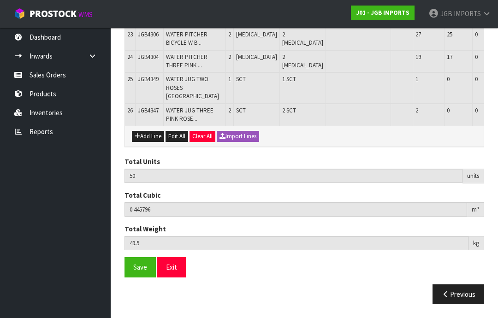
click at [149, 142] on button "Add Line" at bounding box center [148, 136] width 32 height 11
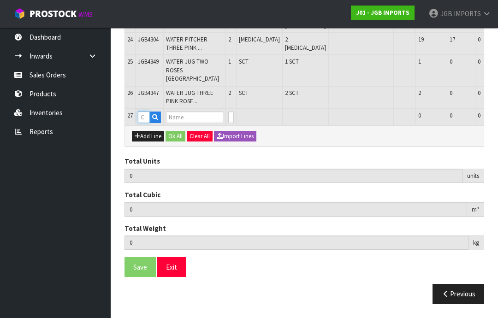
click at [144, 123] on input "text" at bounding box center [144, 118] width 12 height 12
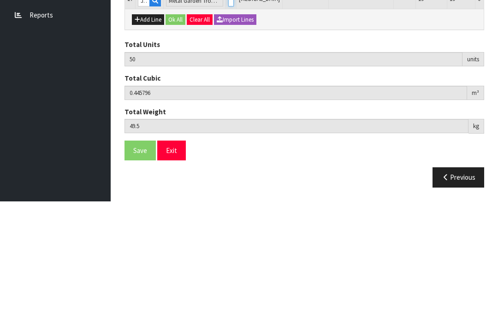
click at [228, 112] on input "0" at bounding box center [231, 118] width 6 height 12
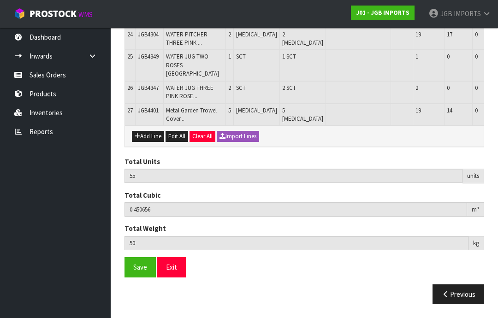
click at [147, 142] on button "Add Line" at bounding box center [148, 136] width 32 height 11
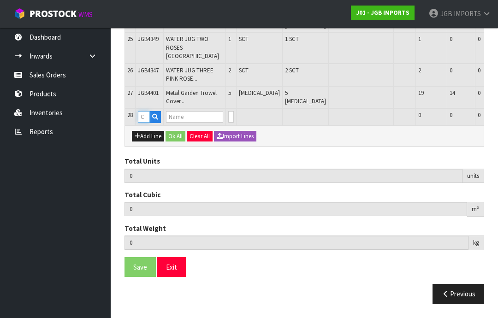
click at [145, 123] on input "text" at bounding box center [144, 117] width 12 height 12
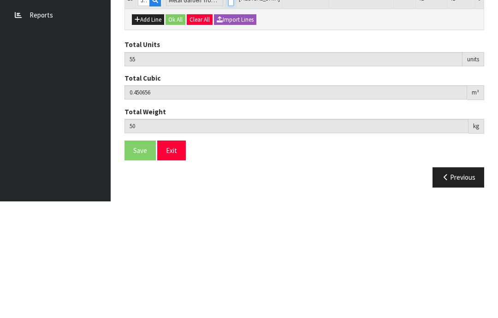
click at [228, 111] on input "0" at bounding box center [231, 117] width 6 height 12
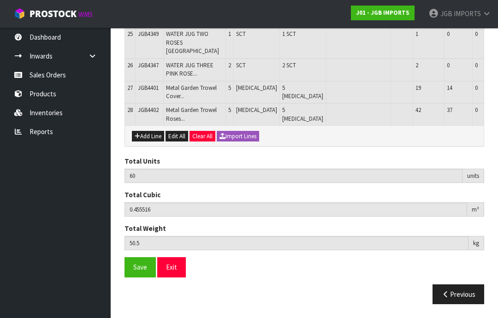
click at [146, 142] on button "Add Line" at bounding box center [148, 136] width 32 height 11
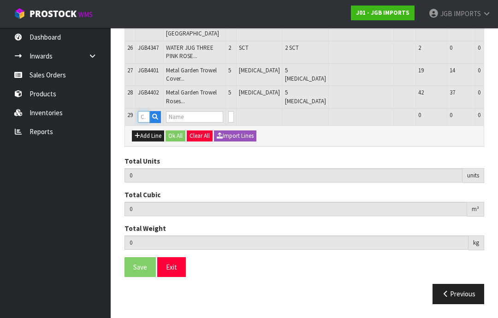
click at [146, 123] on input "text" at bounding box center [144, 117] width 12 height 12
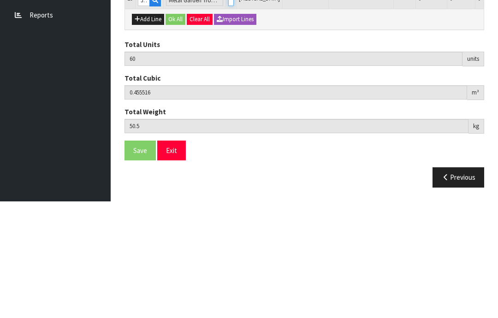
click at [228, 111] on input "0" at bounding box center [231, 117] width 6 height 12
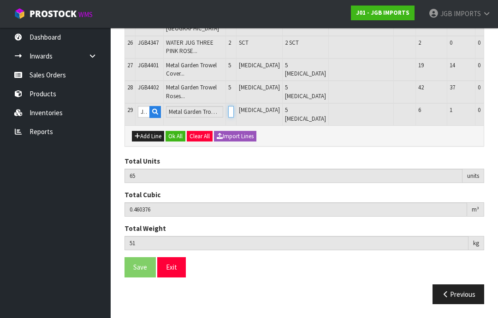
click at [228, 118] on input "5" at bounding box center [231, 112] width 6 height 12
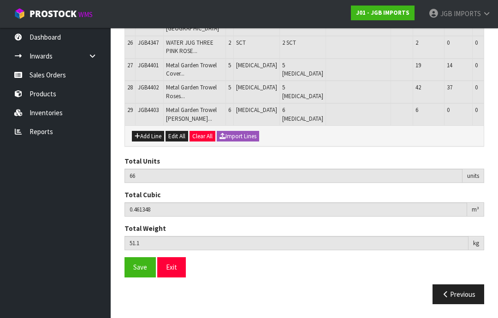
click at [147, 142] on button "Add Line" at bounding box center [148, 136] width 32 height 11
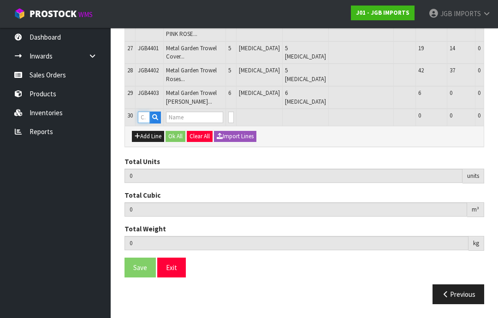
click at [143, 123] on input "text" at bounding box center [144, 118] width 12 height 12
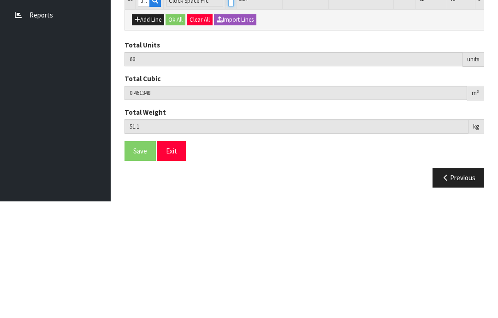
click at [228, 112] on input "0" at bounding box center [231, 118] width 6 height 12
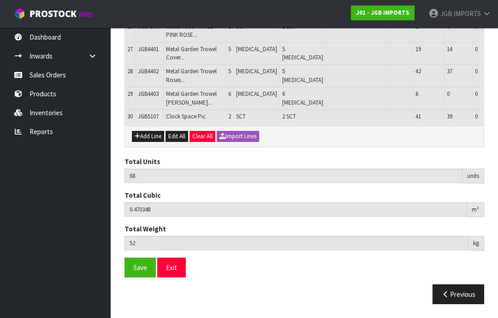
click at [146, 142] on button "Add Line" at bounding box center [148, 136] width 32 height 11
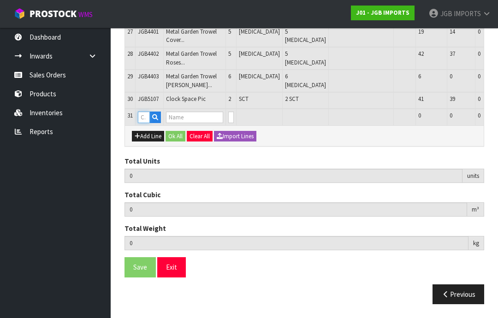
click at [144, 123] on input "text" at bounding box center [144, 118] width 12 height 12
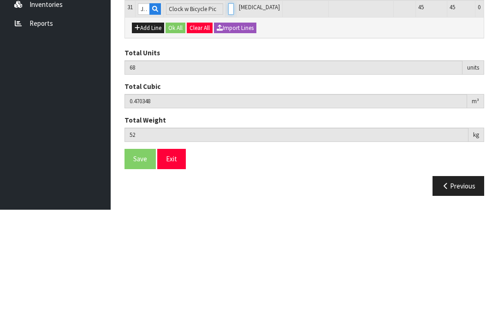
click at [228, 112] on input "0" at bounding box center [231, 118] width 6 height 12
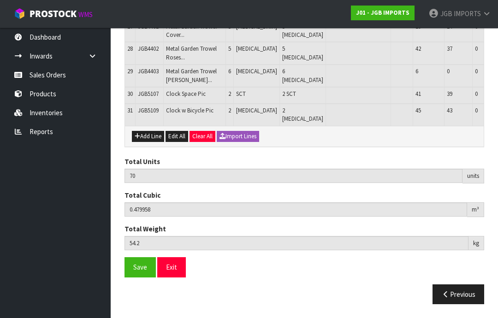
click at [147, 142] on button "Add Line" at bounding box center [148, 136] width 32 height 11
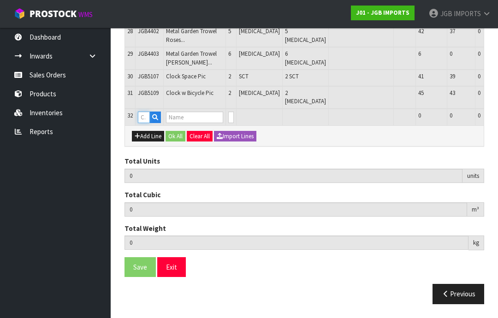
click at [144, 123] on input "text" at bounding box center [144, 118] width 12 height 12
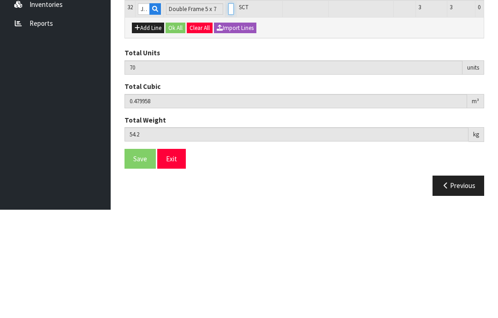
click at [228, 112] on input "0" at bounding box center [231, 118] width 6 height 12
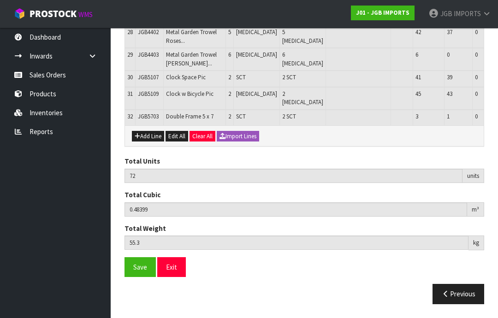
click at [143, 142] on button "Add Line" at bounding box center [148, 136] width 32 height 11
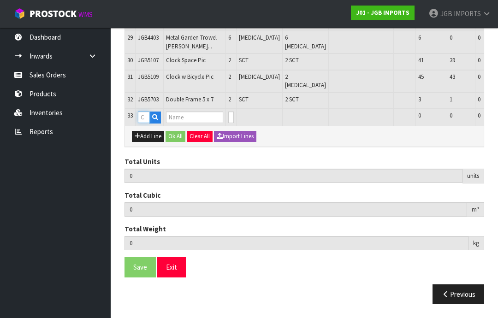
click at [145, 123] on input "text" at bounding box center [144, 118] width 12 height 12
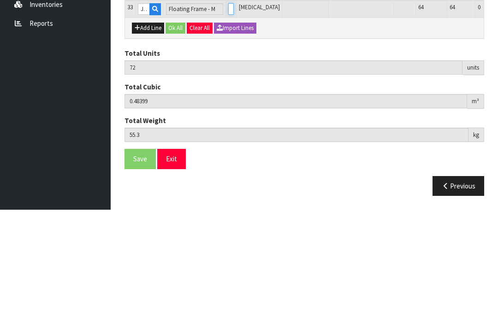
click at [228, 112] on input "0" at bounding box center [231, 118] width 6 height 12
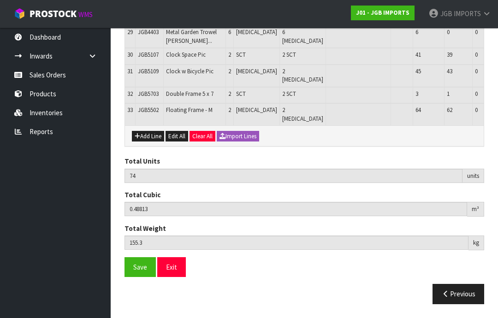
click at [144, 142] on button "Add Line" at bounding box center [148, 136] width 32 height 11
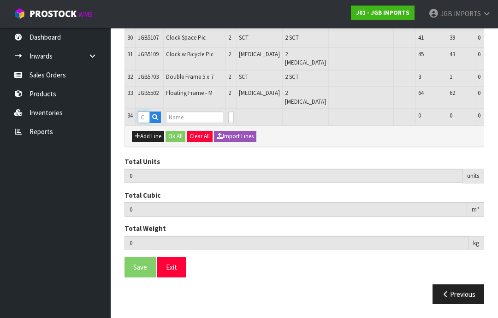
click at [147, 123] on input "text" at bounding box center [144, 118] width 12 height 12
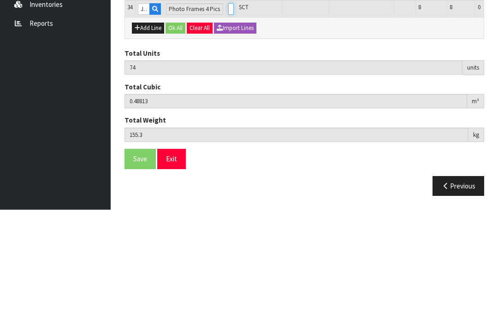
click at [228, 112] on input "0" at bounding box center [231, 118] width 6 height 12
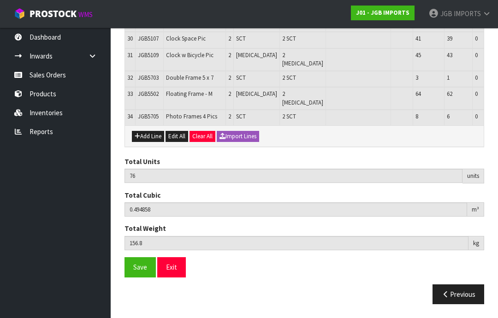
click at [147, 142] on button "Add Line" at bounding box center [148, 136] width 32 height 11
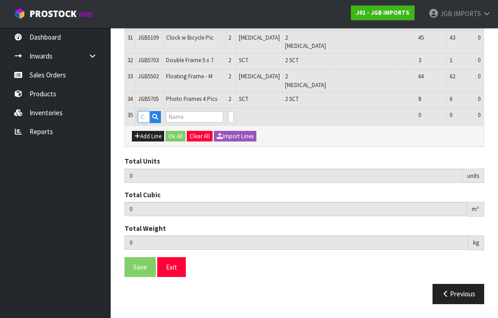
click at [144, 123] on input "text" at bounding box center [144, 117] width 12 height 12
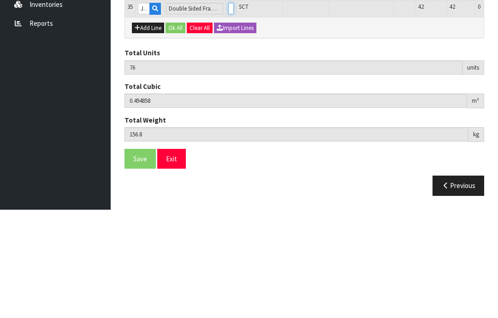
click at [228, 111] on input "0" at bounding box center [231, 117] width 6 height 12
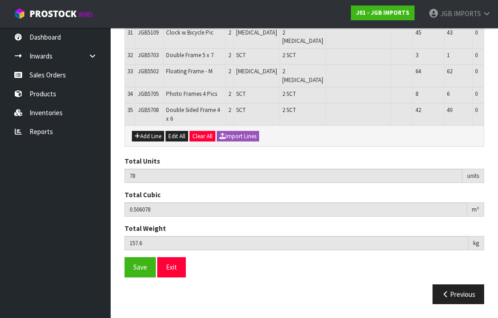
click at [151, 142] on button "Add Line" at bounding box center [148, 136] width 32 height 11
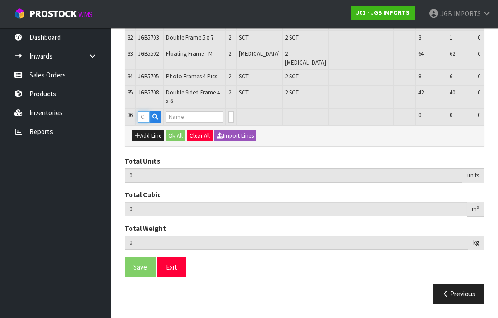
click at [145, 123] on input "text" at bounding box center [144, 117] width 12 height 12
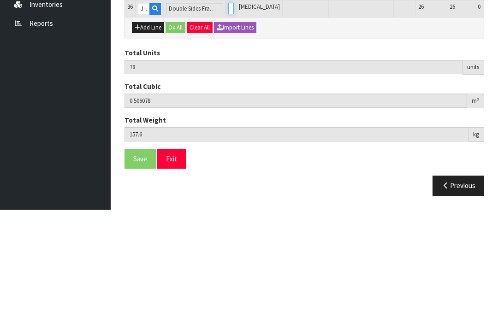
click at [228, 111] on input "0" at bounding box center [231, 117] width 6 height 12
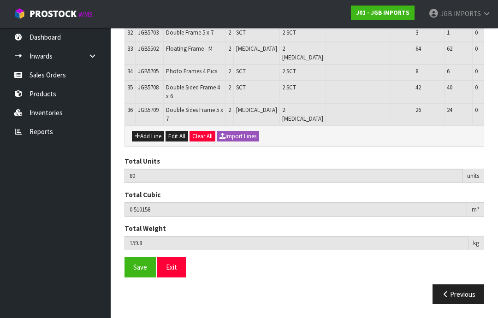
click at [136, 271] on span "Save" at bounding box center [140, 267] width 14 height 9
click at [132, 277] on button "Save" at bounding box center [139, 267] width 31 height 20
click at [173, 277] on button "Exit" at bounding box center [171, 267] width 29 height 20
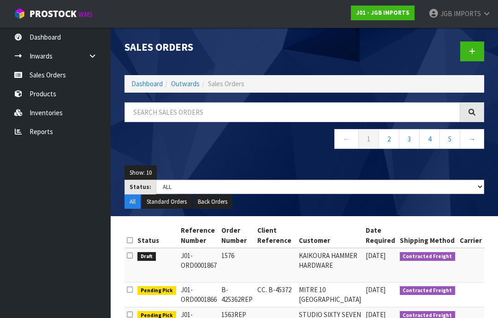
click at [467, 12] on span "IMPORTS" at bounding box center [467, 13] width 27 height 9
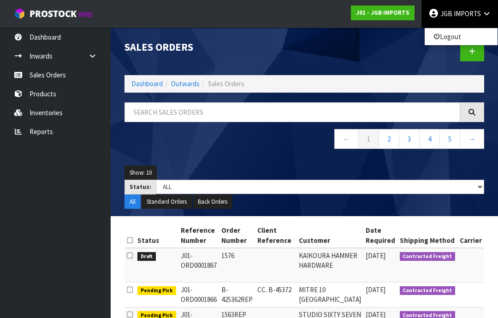
click at [455, 39] on link "Logout" at bounding box center [460, 36] width 73 height 12
